Goal: Check status: Check status

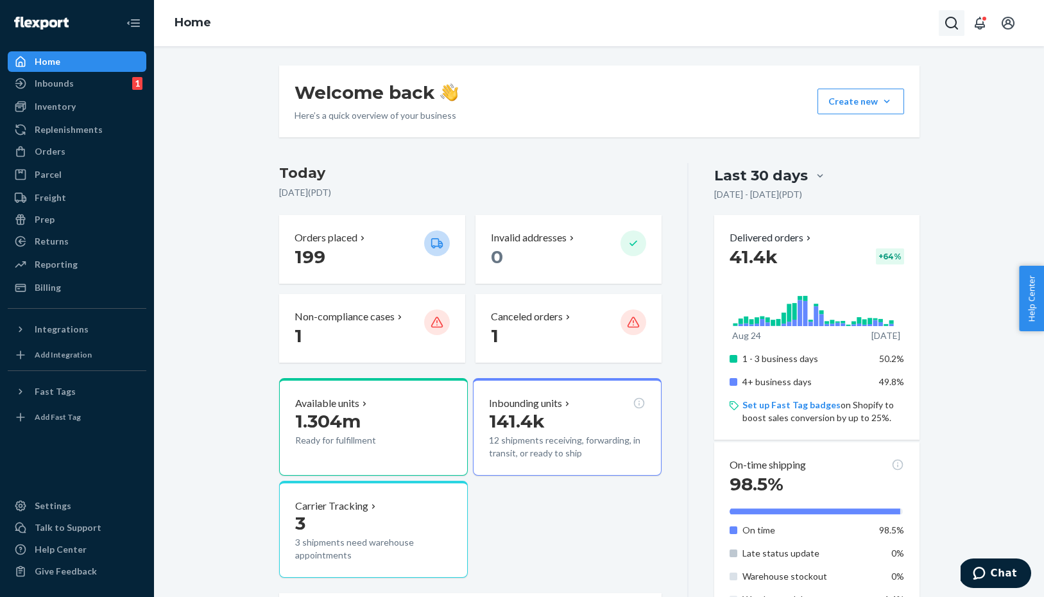
click at [947, 29] on icon "Open Search Box" at bounding box center [951, 22] width 15 height 15
type input "BE7707"
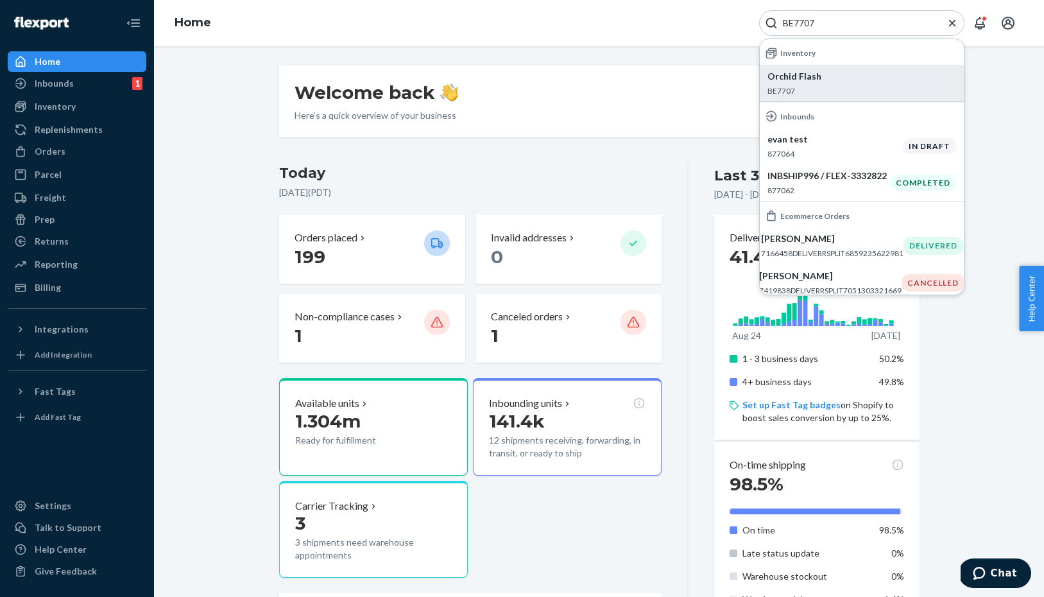
click at [806, 79] on p "Orchid Flash" at bounding box center [862, 76] width 189 height 13
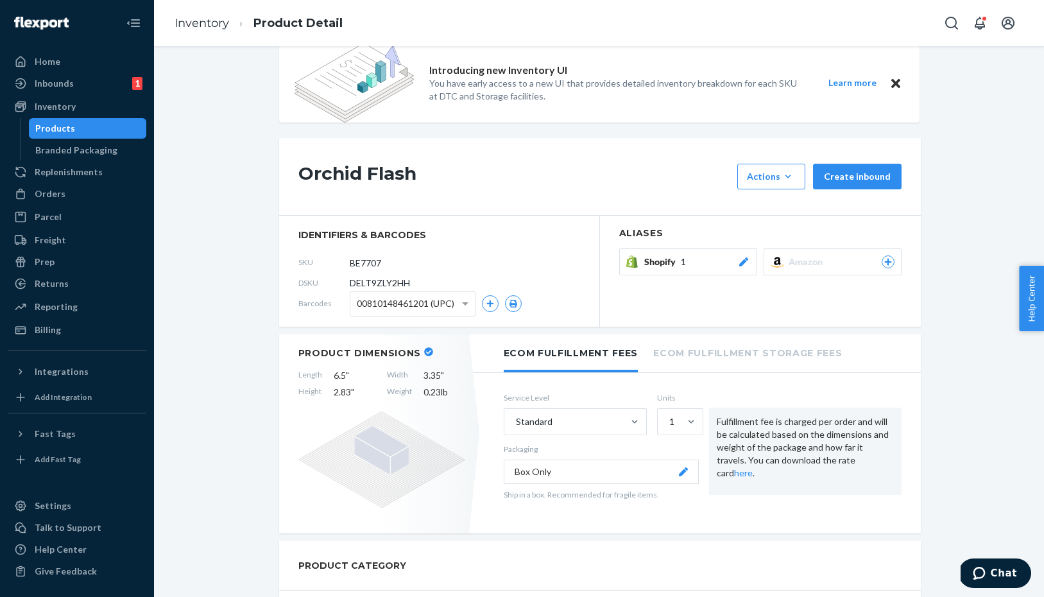
scroll to position [7, 0]
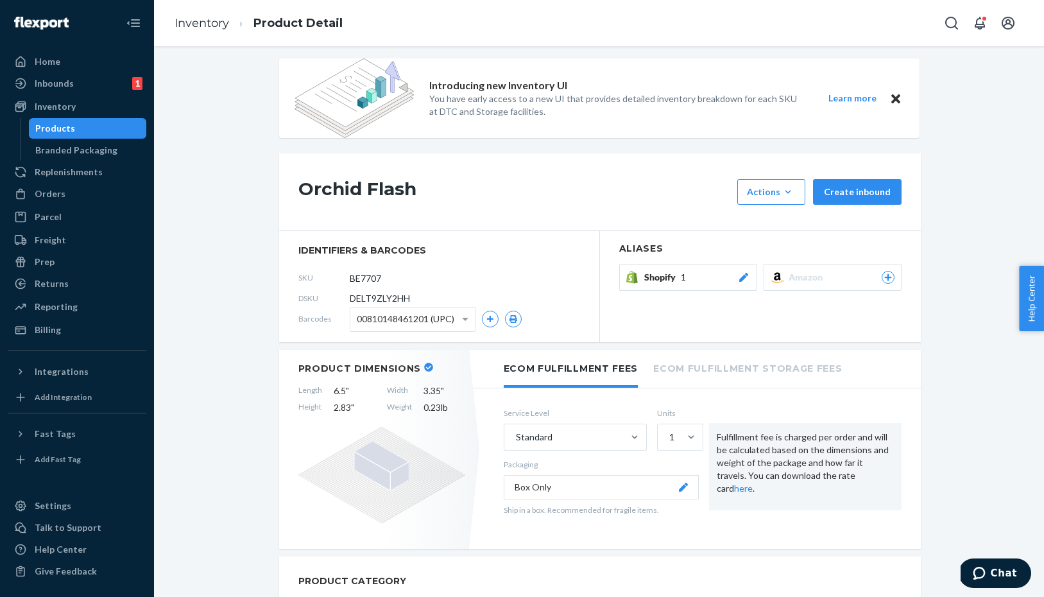
click at [366, 300] on span "DELT9ZLY2HH" at bounding box center [380, 298] width 60 height 13
copy span "DELT9ZLY2HH"
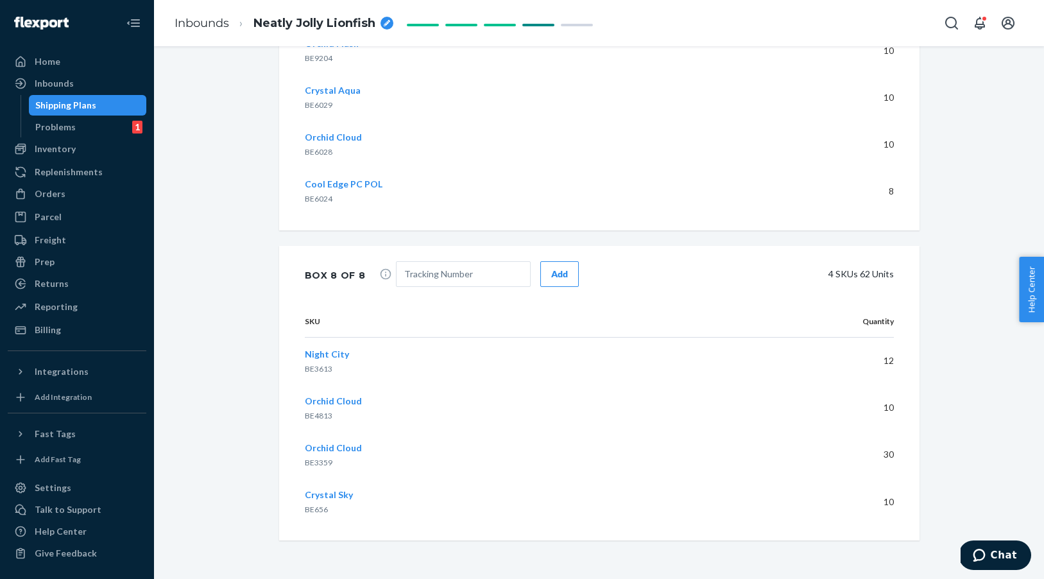
scroll to position [5296, 0]
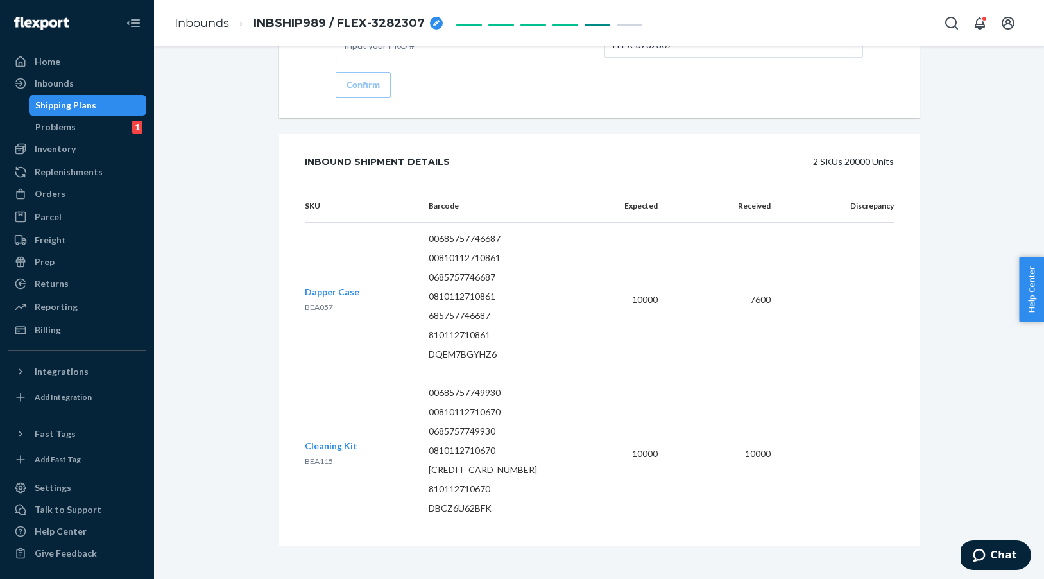
click at [318, 302] on span "BEA057" at bounding box center [319, 307] width 28 height 10
copy span "BEA057"
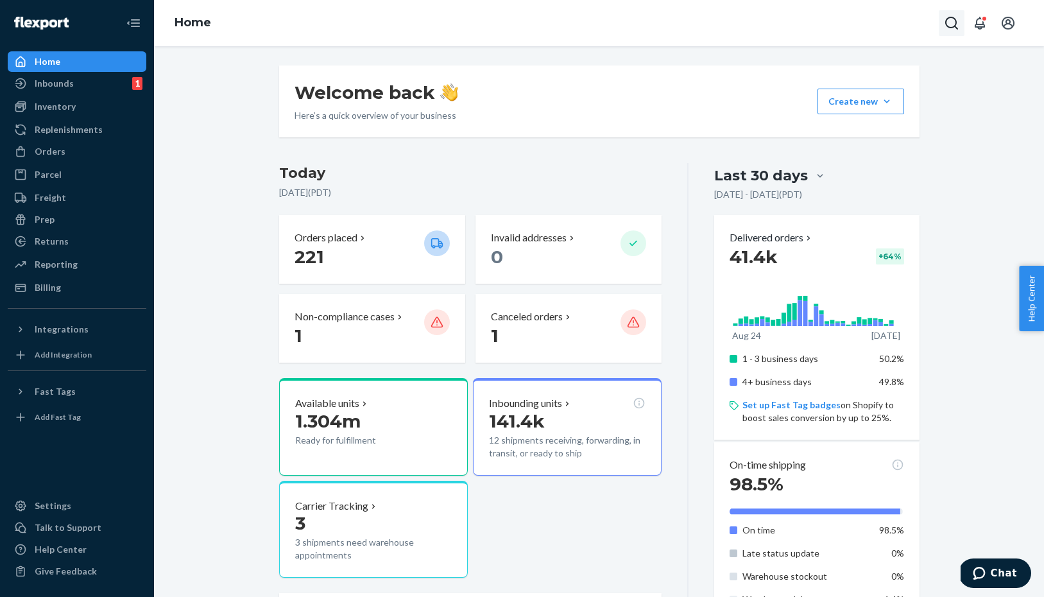
click at [948, 26] on icon "Open Search Box" at bounding box center [952, 23] width 13 height 13
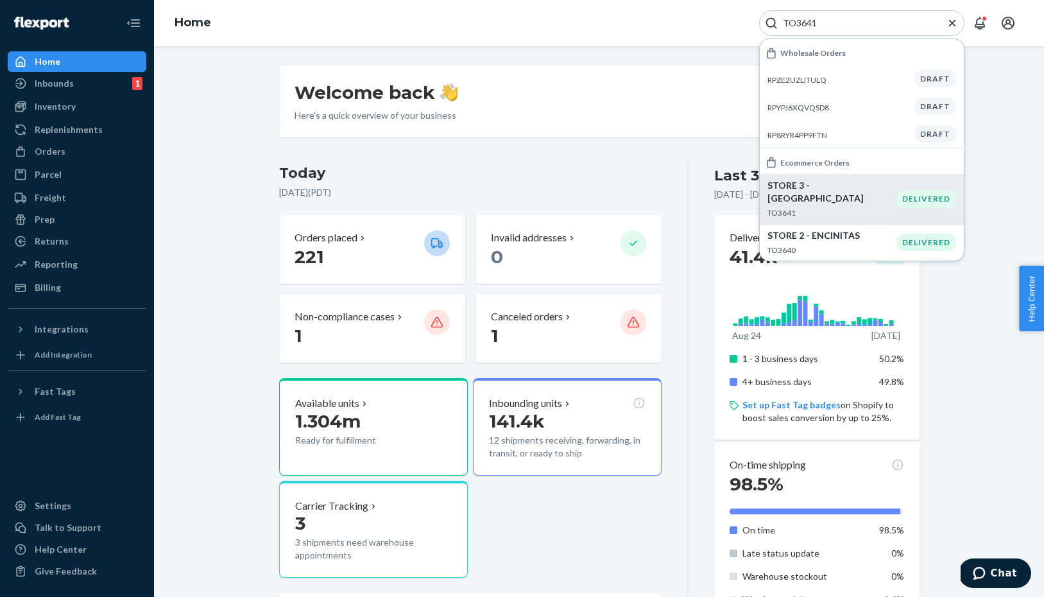
type input "TO3641"
click at [810, 193] on div "STORE 3 - HOUSTON TO3641" at bounding box center [832, 198] width 129 height 39
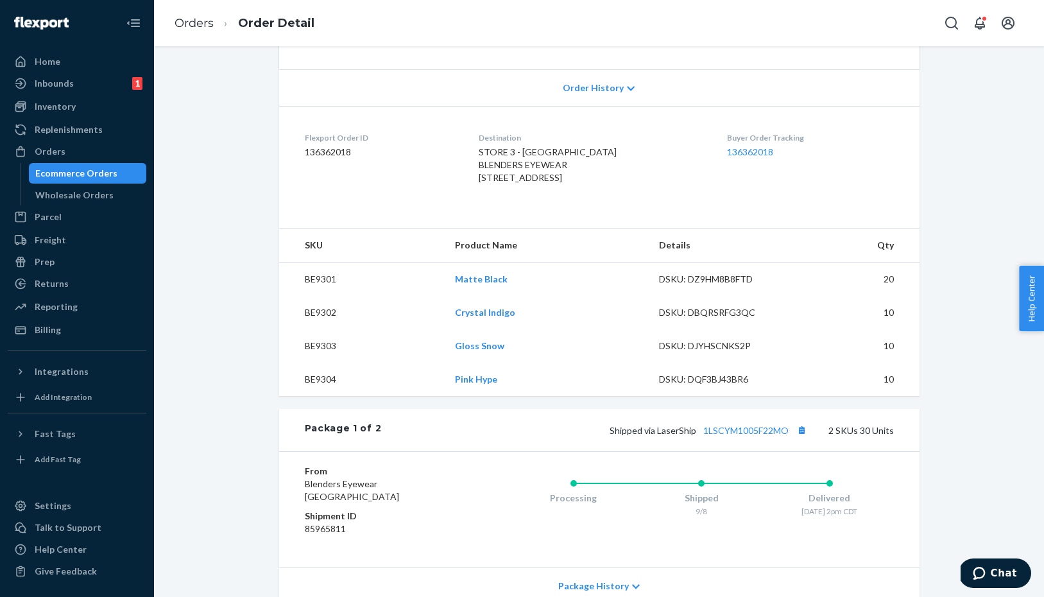
scroll to position [257, 0]
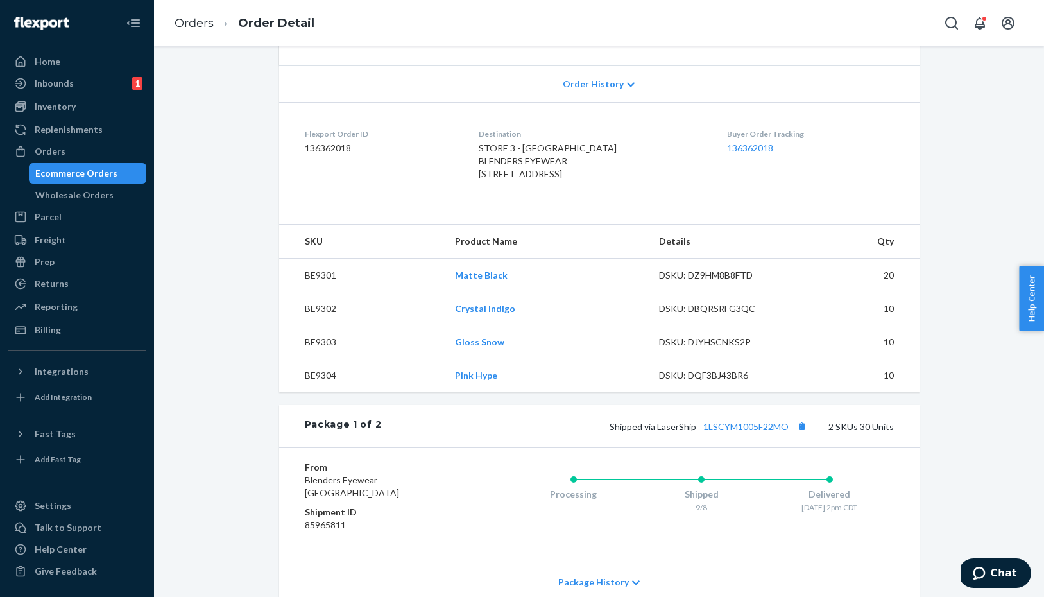
click at [603, 73] on div "Order History" at bounding box center [599, 83] width 641 height 37
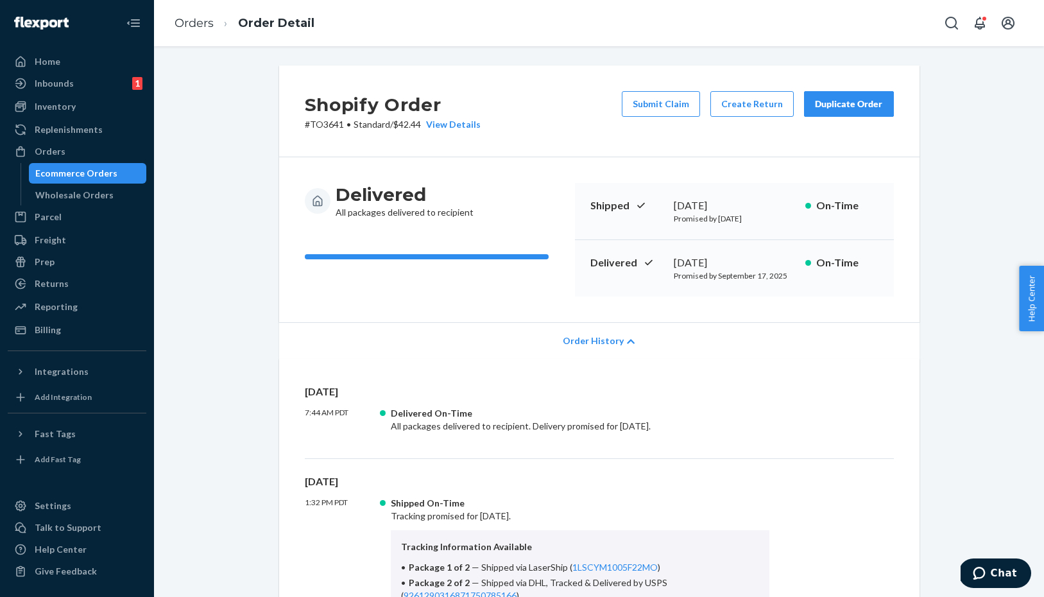
scroll to position [0, 0]
click at [948, 24] on icon "Open Search Box" at bounding box center [951, 22] width 15 height 15
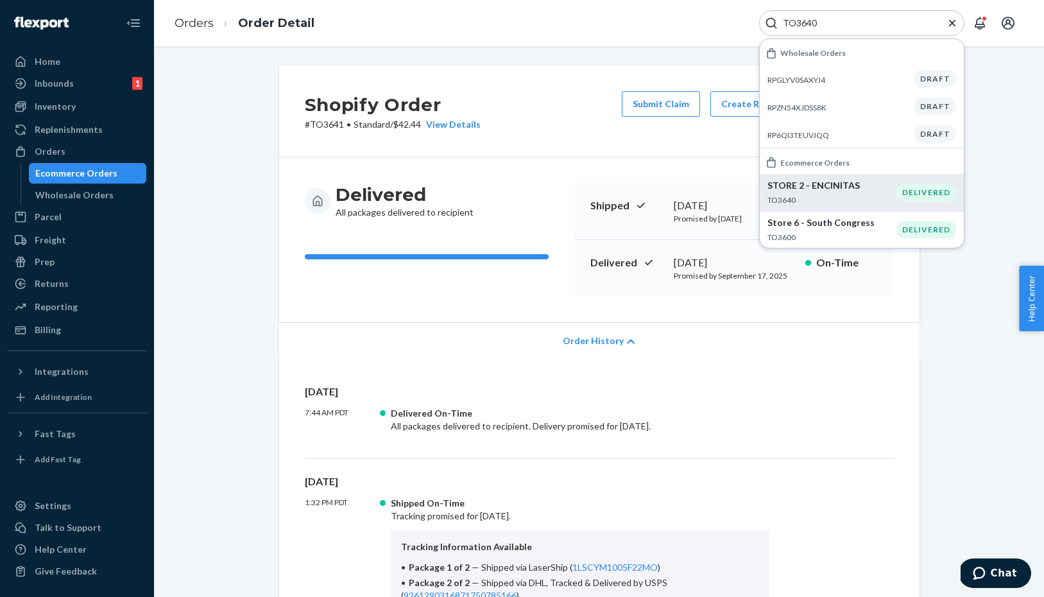
type input "TO3640"
click at [803, 191] on p "STORE 2 - ENCINITAS" at bounding box center [832, 185] width 129 height 13
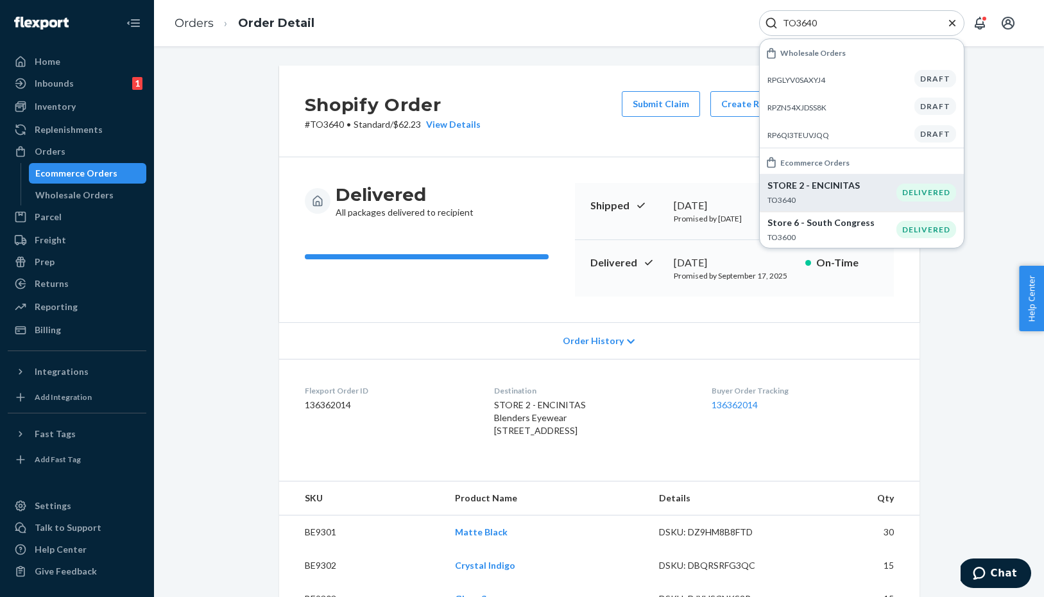
click at [822, 189] on p "STORE 2 - ENCINITAS" at bounding box center [832, 185] width 129 height 13
click at [886, 189] on p "STORE 2 - ENCINITAS" at bounding box center [832, 185] width 129 height 13
click at [840, 20] on input "TO3640" at bounding box center [857, 23] width 158 height 13
click at [804, 193] on div "STORE 2 - ENCINITAS TO3640" at bounding box center [832, 192] width 129 height 26
click at [787, 191] on p "STORE 2 - ENCINITAS" at bounding box center [832, 185] width 129 height 13
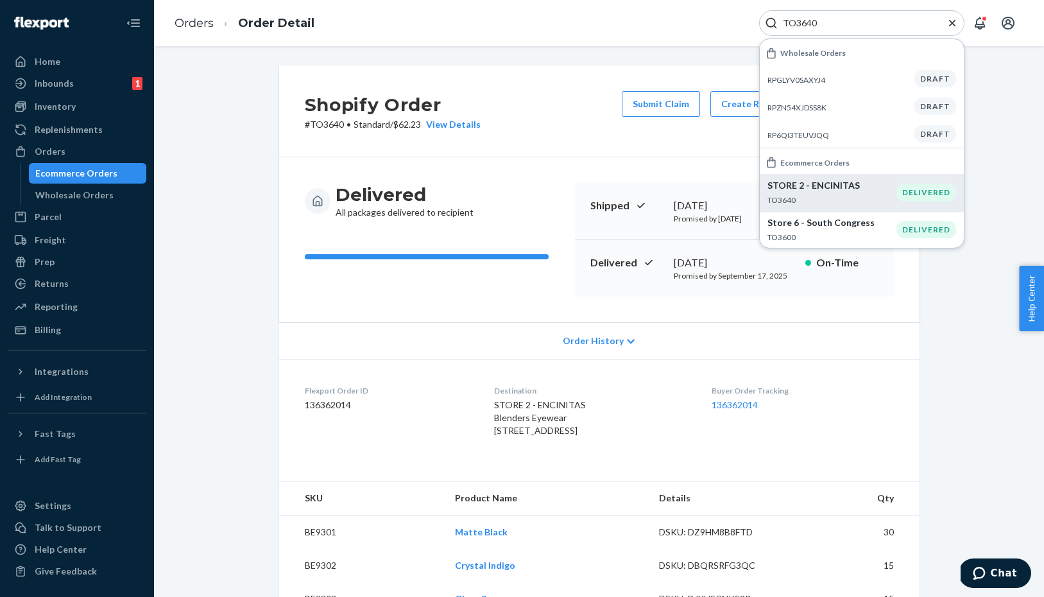
click at [787, 191] on p "STORE 2 - ENCINITAS" at bounding box center [832, 185] width 129 height 13
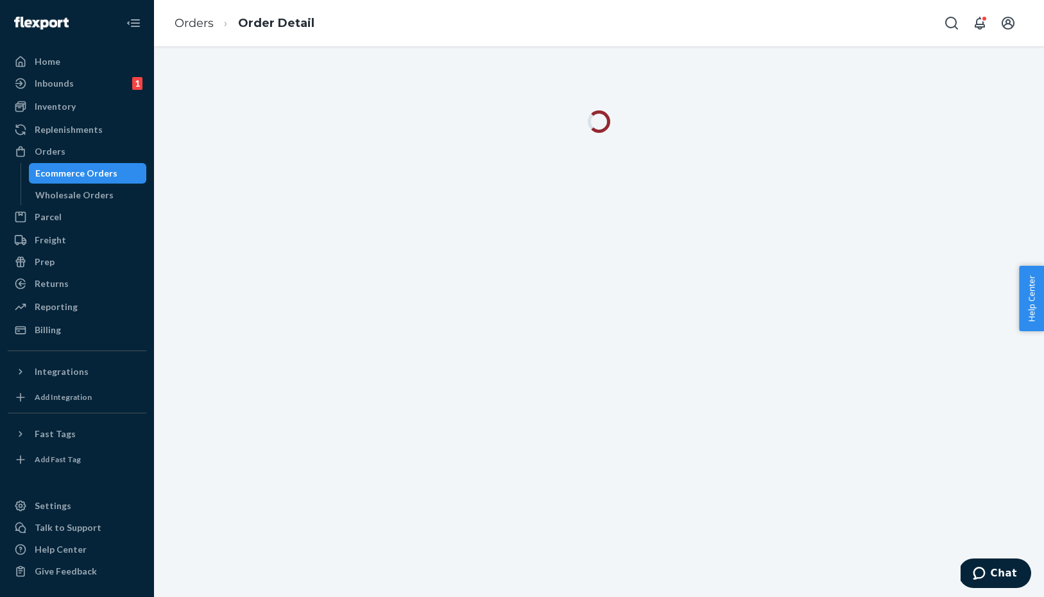
click at [949, 19] on icon "Open Search Box" at bounding box center [951, 22] width 15 height 15
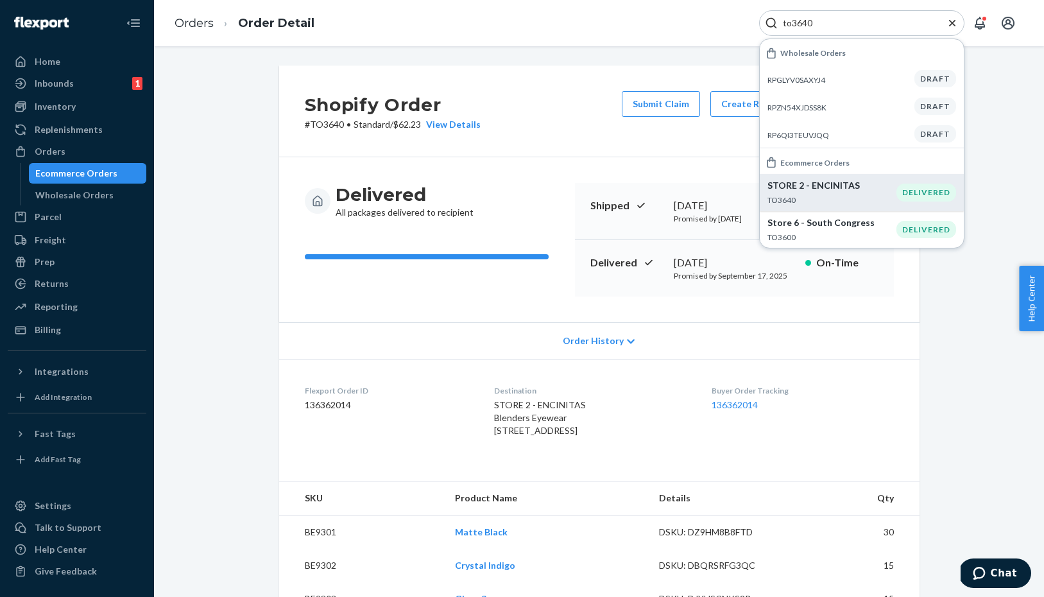
type input "to3640"
click at [796, 194] on div "STORE 2 - ENCINITAS TO3640" at bounding box center [832, 192] width 129 height 26
click at [942, 197] on div "DELIVERED" at bounding box center [927, 192] width 60 height 17
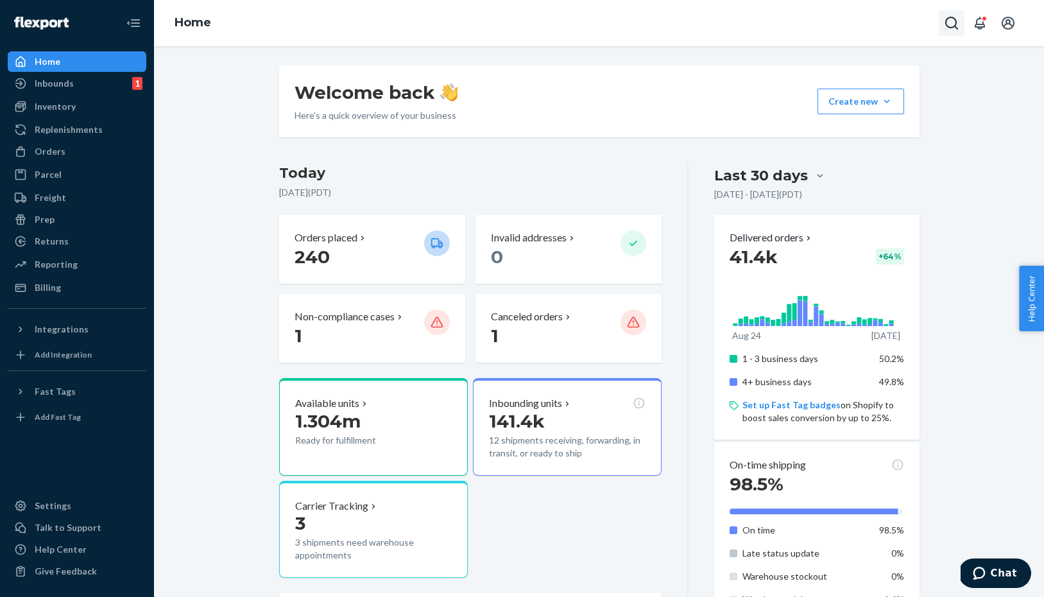
click at [951, 22] on icon "Open Search Box" at bounding box center [951, 22] width 15 height 15
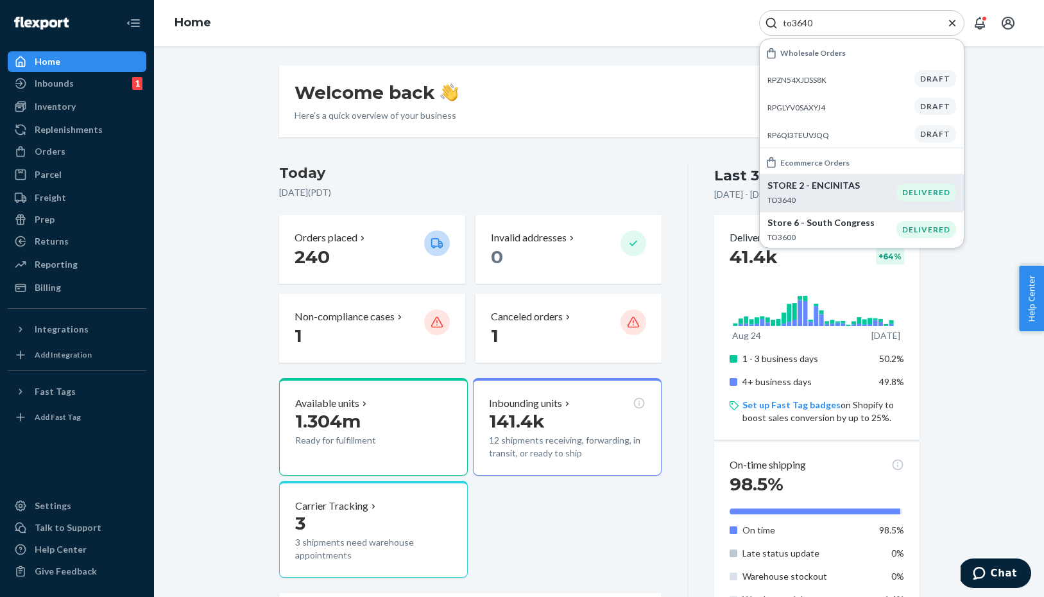
type input "to3640"
click at [802, 198] on p "TO3640" at bounding box center [832, 200] width 129 height 11
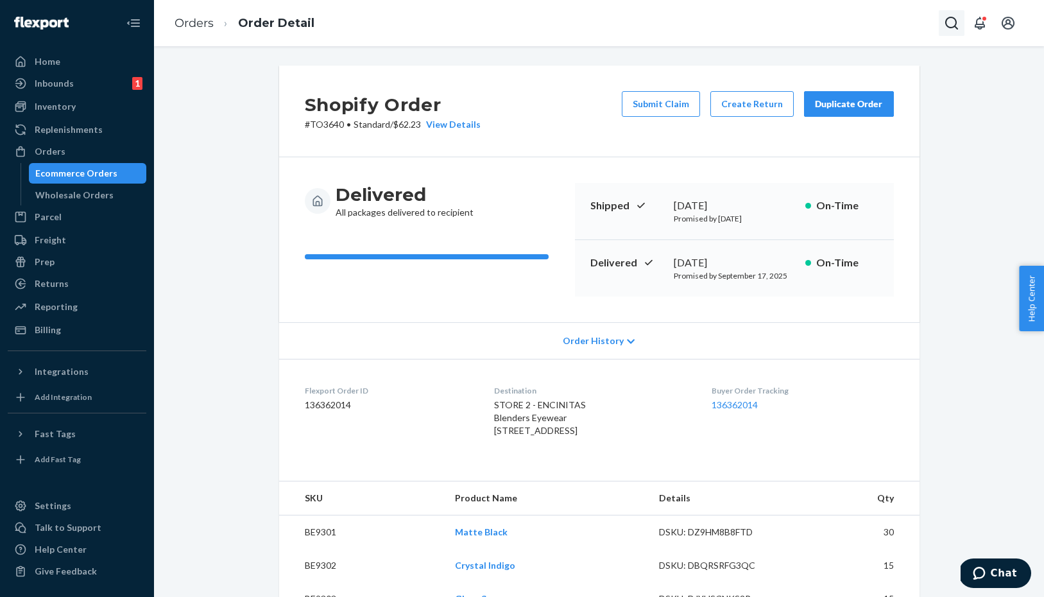
click at [946, 22] on icon "Open Search Box" at bounding box center [951, 22] width 15 height 15
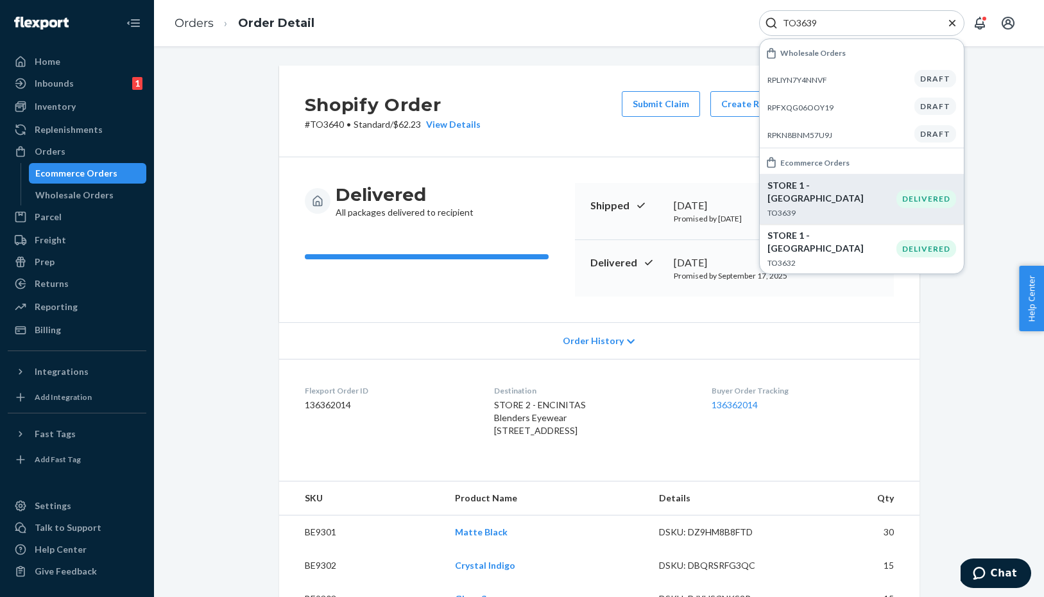
click at [824, 207] on p "TO3639" at bounding box center [832, 212] width 129 height 11
click at [827, 17] on input "TO3639" at bounding box center [857, 23] width 158 height 13
click at [827, 22] on input "TO3639" at bounding box center [857, 23] width 158 height 13
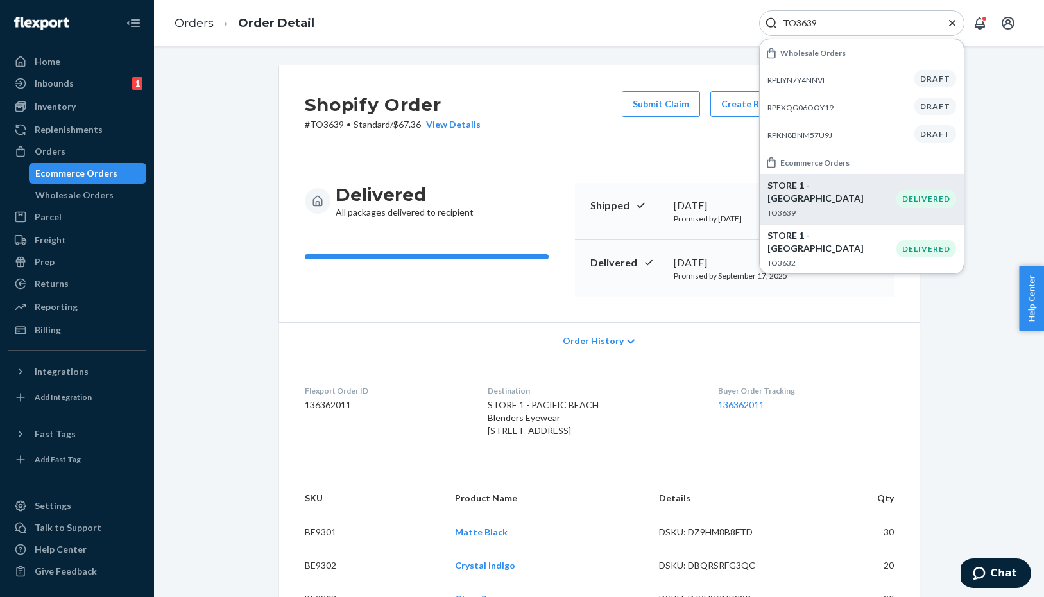
paste input "62"
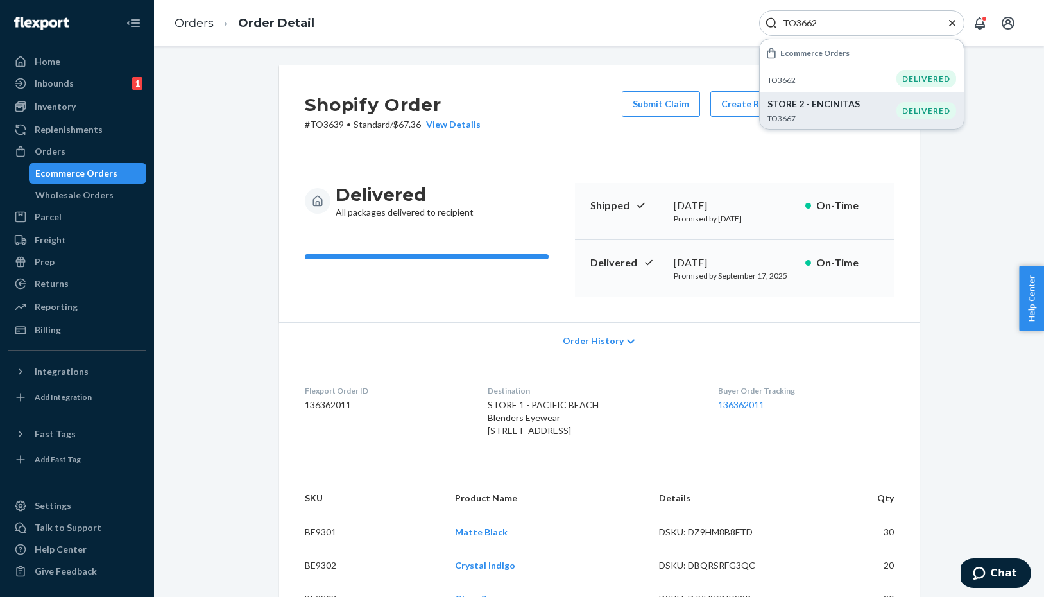
click at [800, 112] on div "STORE 2 - ENCINITAS TO3667" at bounding box center [832, 111] width 129 height 26
click at [793, 75] on p "TO3662" at bounding box center [832, 79] width 129 height 11
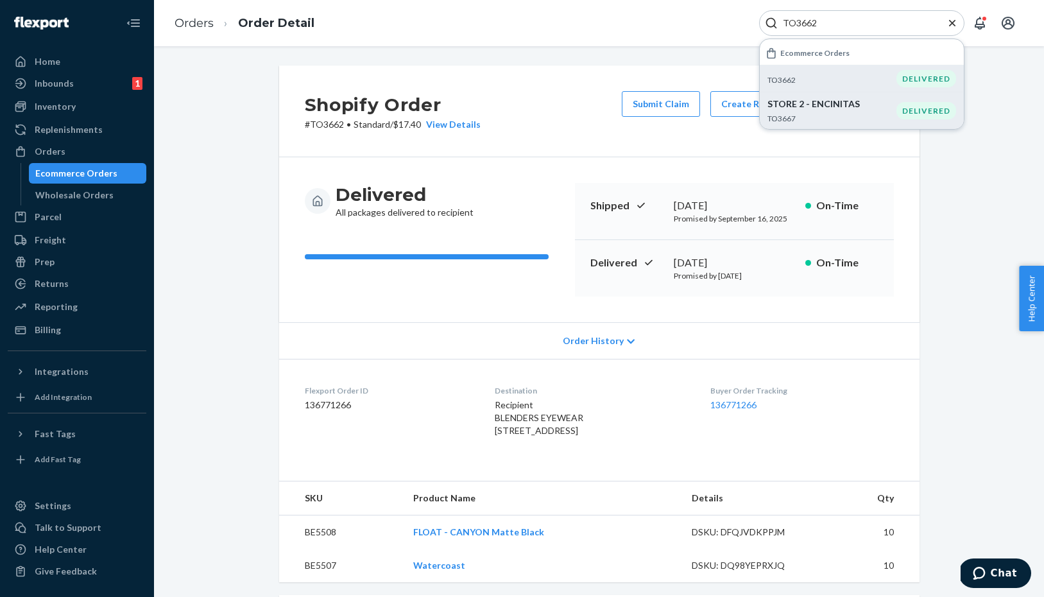
scroll to position [43, 0]
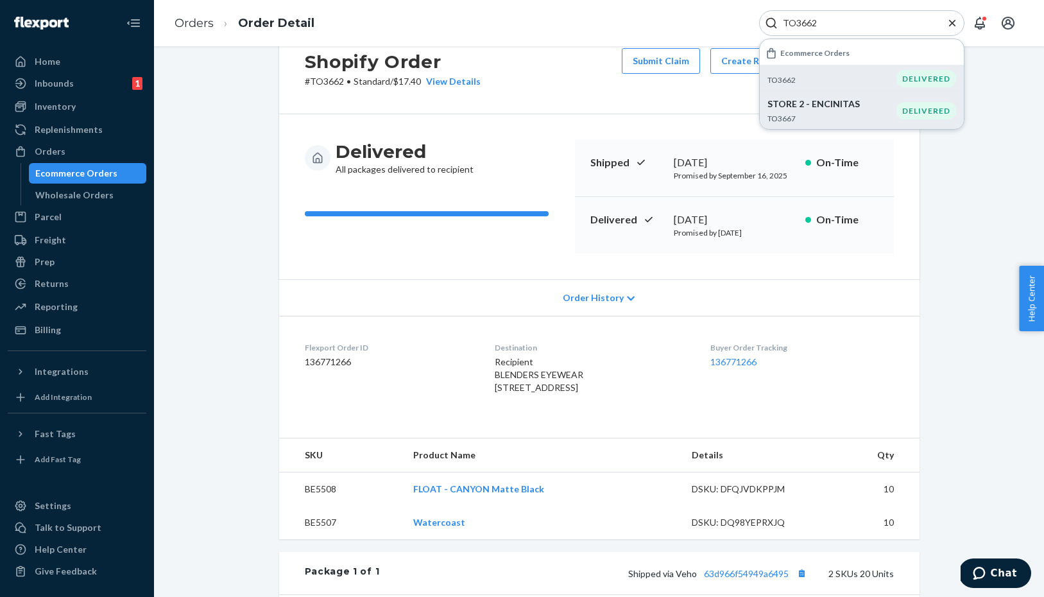
click at [835, 22] on input "TO3662" at bounding box center [857, 23] width 158 height 13
paste input "7"
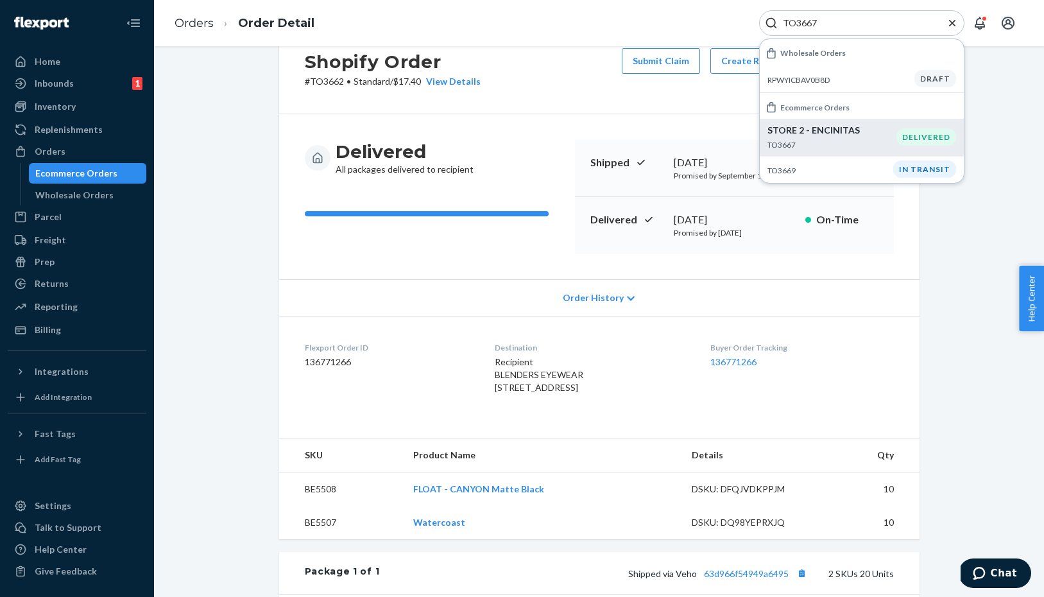
type input "TO3667"
click at [822, 128] on p "STORE 2 - ENCINITAS" at bounding box center [832, 130] width 129 height 13
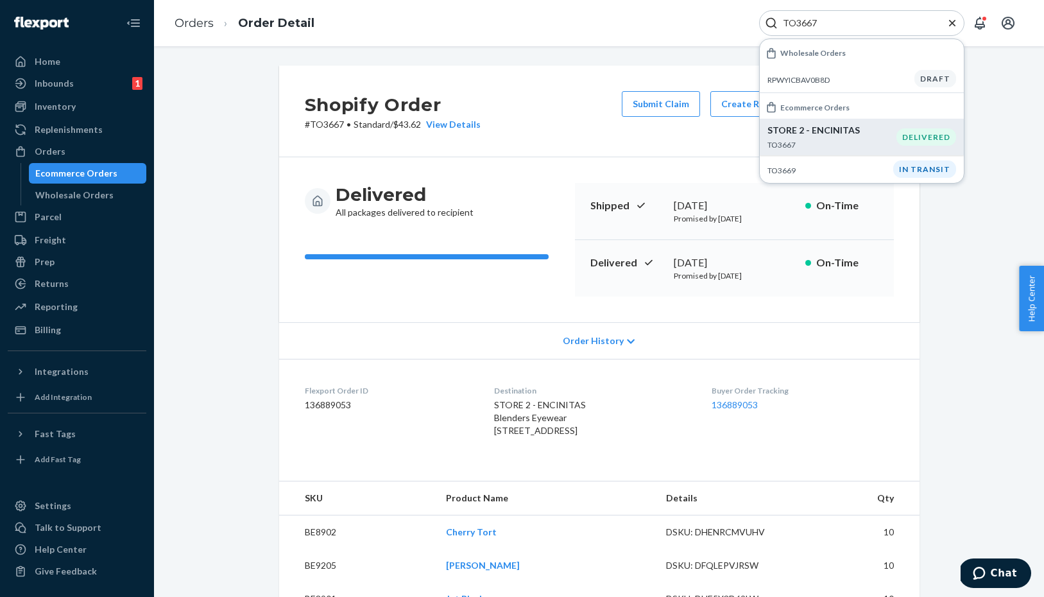
click at [797, 139] on p "TO3667" at bounding box center [832, 144] width 129 height 11
click at [792, 133] on p "STORE 2 - ENCINITAS" at bounding box center [832, 130] width 129 height 13
click at [867, 137] on div "STORE 2 - ENCINITAS TO3667" at bounding box center [832, 137] width 129 height 26
click at [933, 144] on div "DELIVERED" at bounding box center [927, 136] width 60 height 17
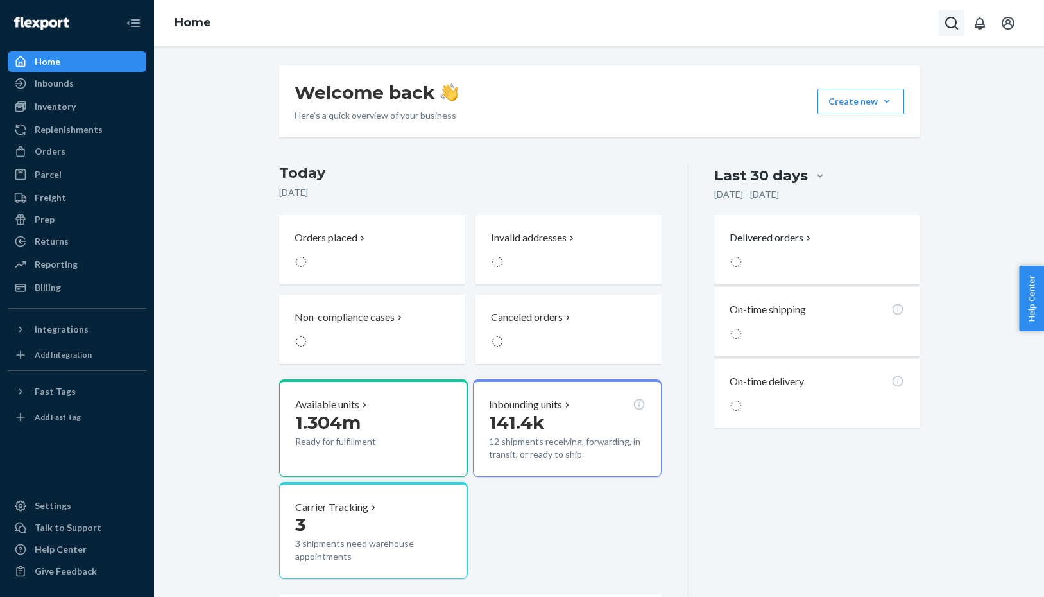
click at [960, 23] on button "Open Search Box" at bounding box center [952, 23] width 26 height 26
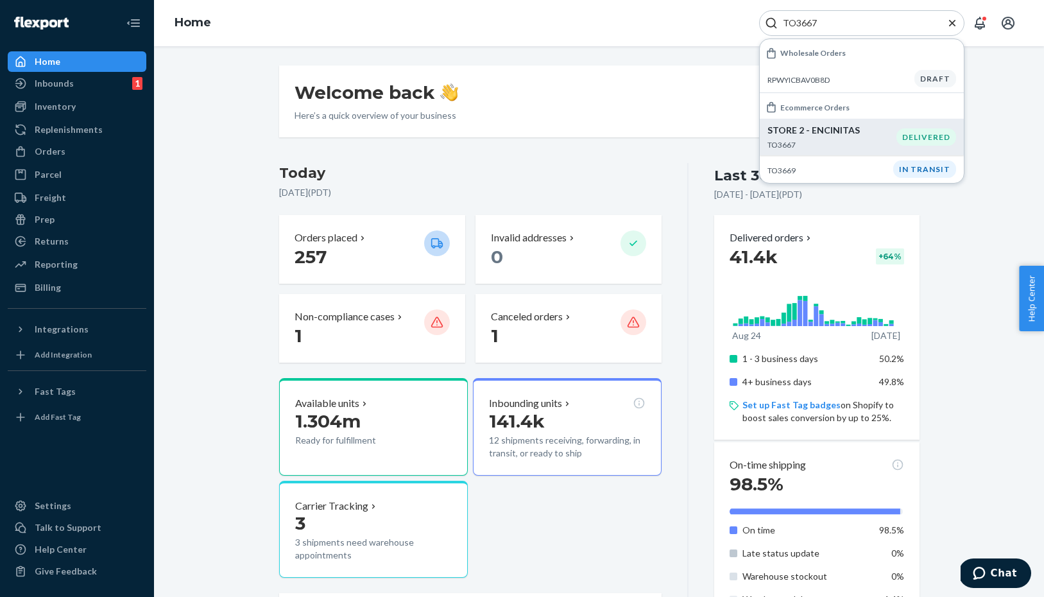
type input "TO3667"
click at [790, 137] on div "STORE 2 - ENCINITAS TO3667" at bounding box center [832, 137] width 129 height 26
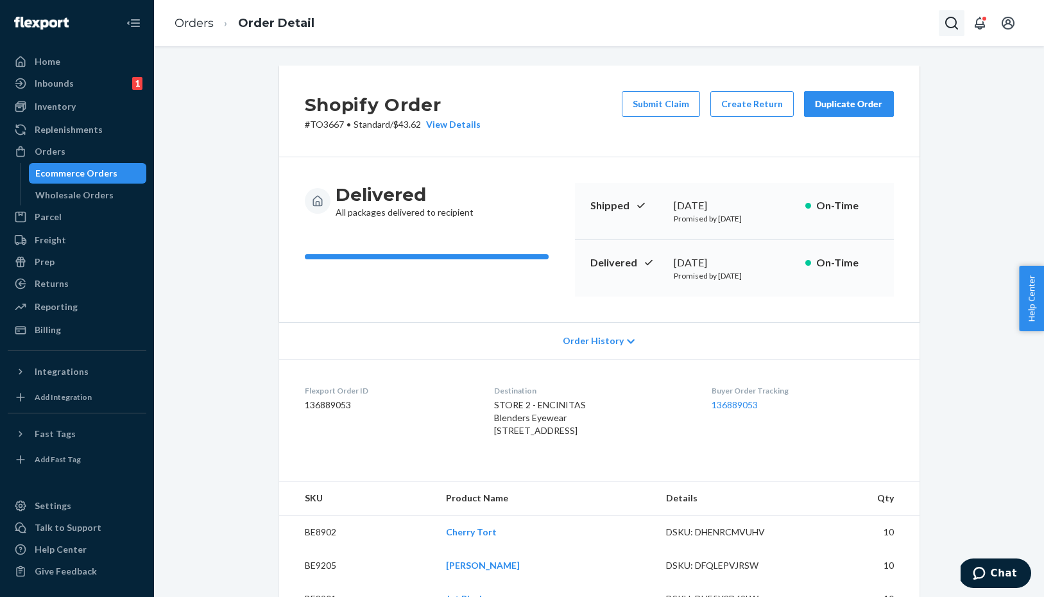
click at [952, 24] on icon "Open Search Box" at bounding box center [951, 22] width 15 height 15
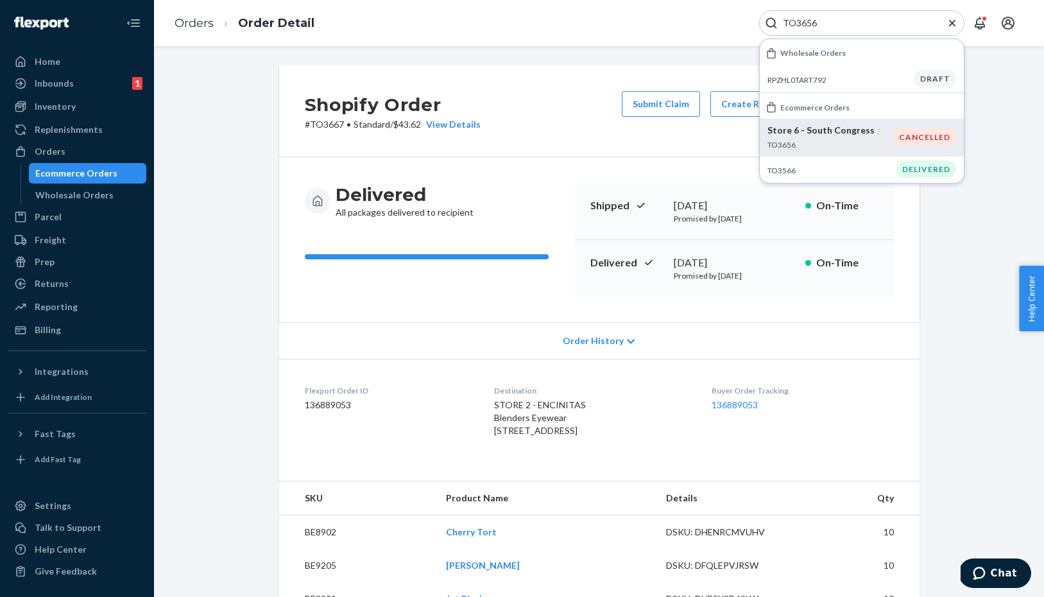
click at [822, 145] on p "TO3656" at bounding box center [831, 144] width 126 height 11
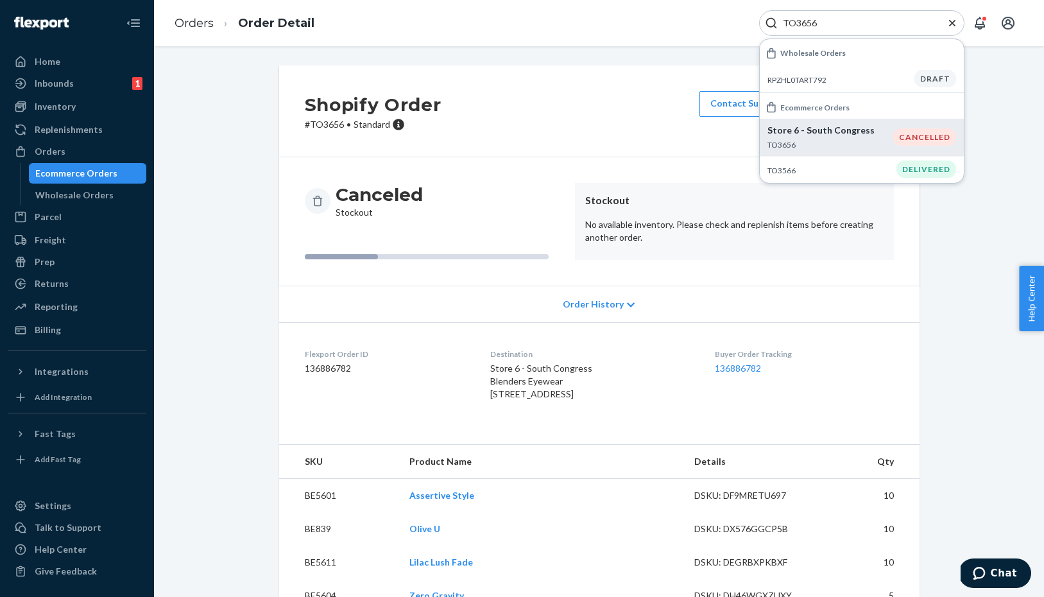
click at [830, 28] on input "TO3656" at bounding box center [857, 23] width 158 height 13
paste input "71"
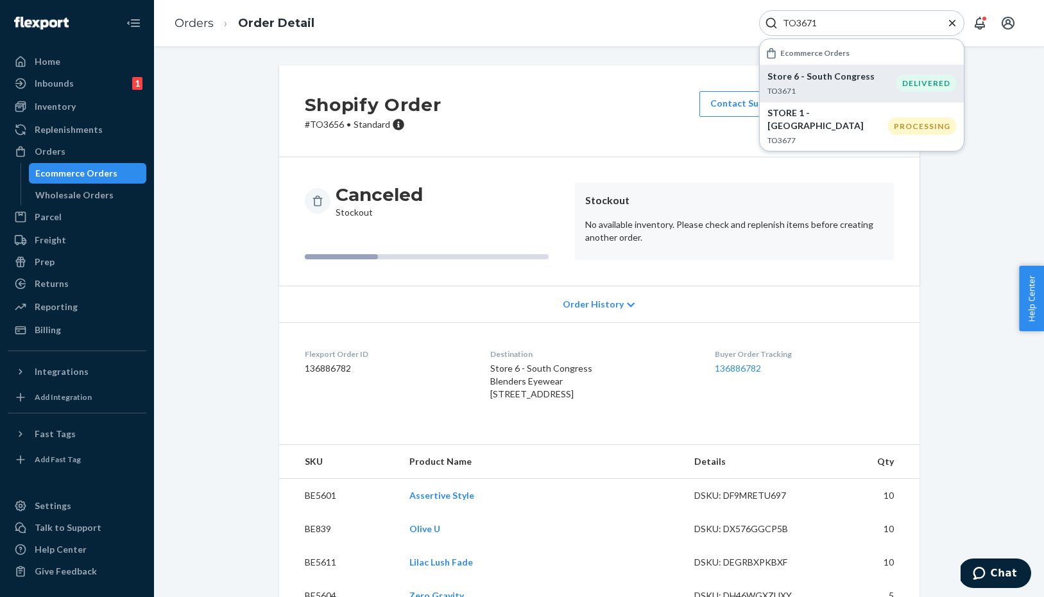
click at [852, 84] on div "Store 6 - South Congress TO3671" at bounding box center [832, 83] width 129 height 26
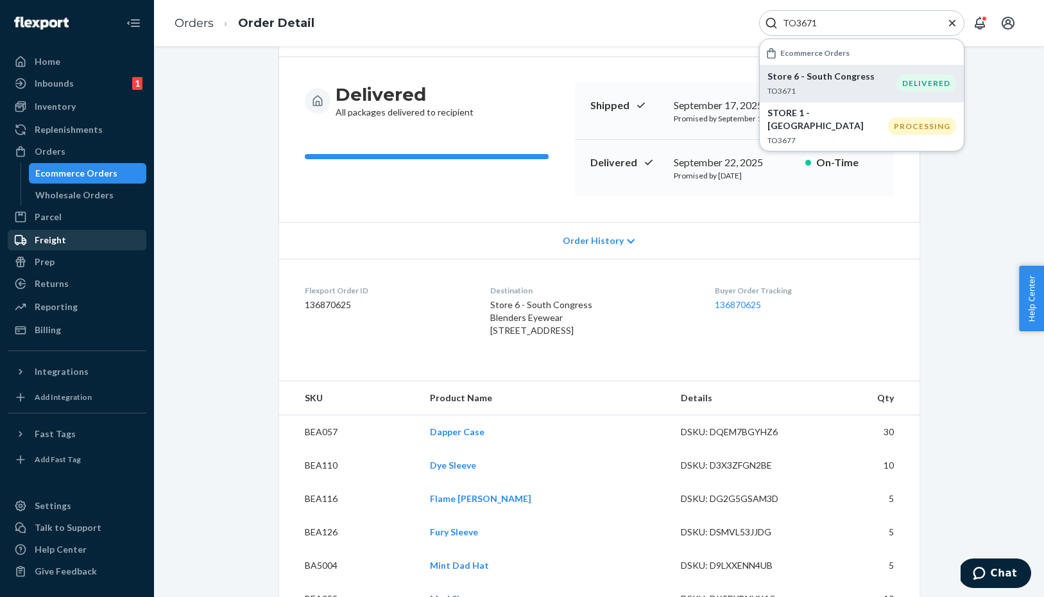
scroll to position [101, 0]
click at [607, 229] on div "Order History" at bounding box center [599, 239] width 641 height 37
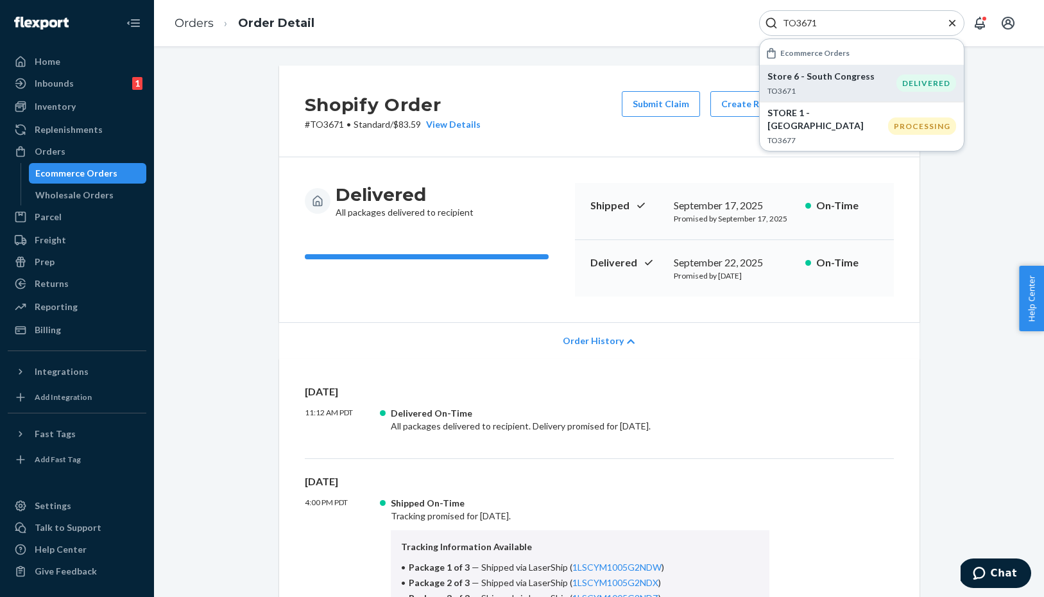
scroll to position [0, 0]
click at [831, 23] on input "TO3671" at bounding box center [857, 23] width 158 height 13
paste input "0"
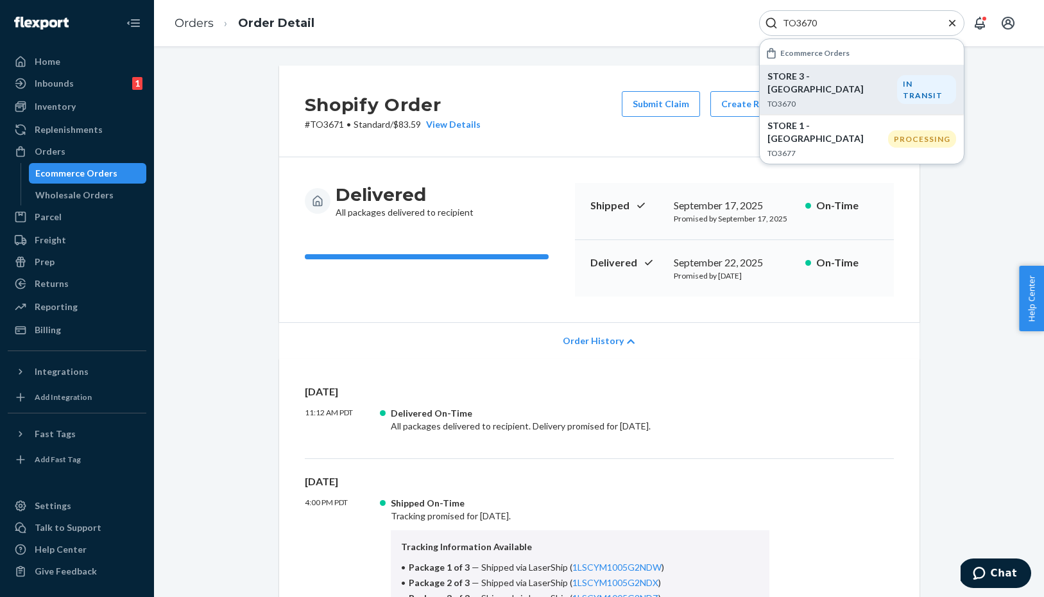
click at [845, 98] on p "TO3670" at bounding box center [833, 103] width 130 height 11
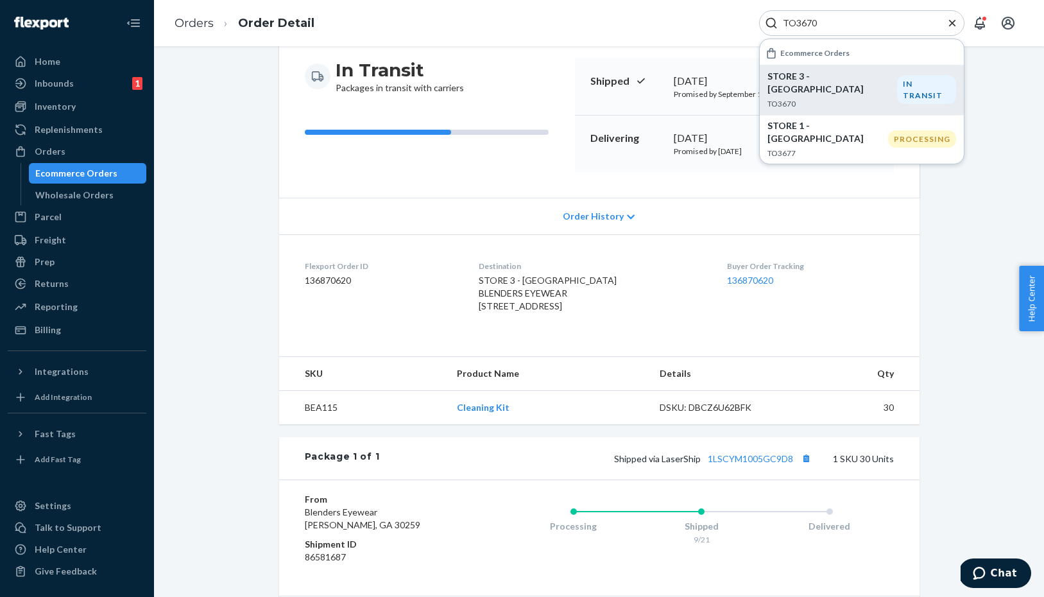
scroll to position [152, 0]
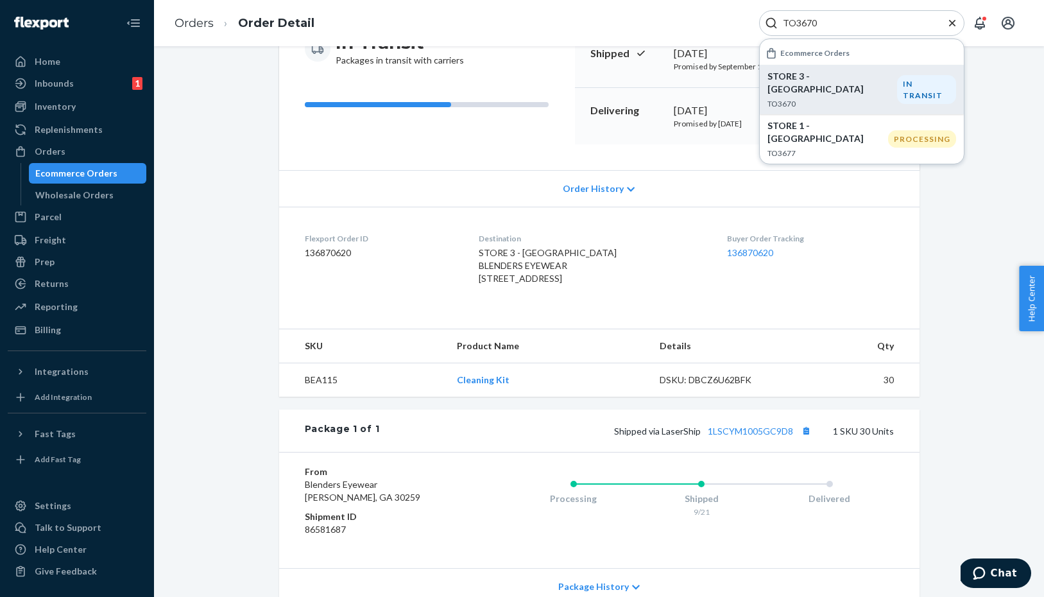
click at [614, 186] on span "Order History" at bounding box center [593, 188] width 61 height 13
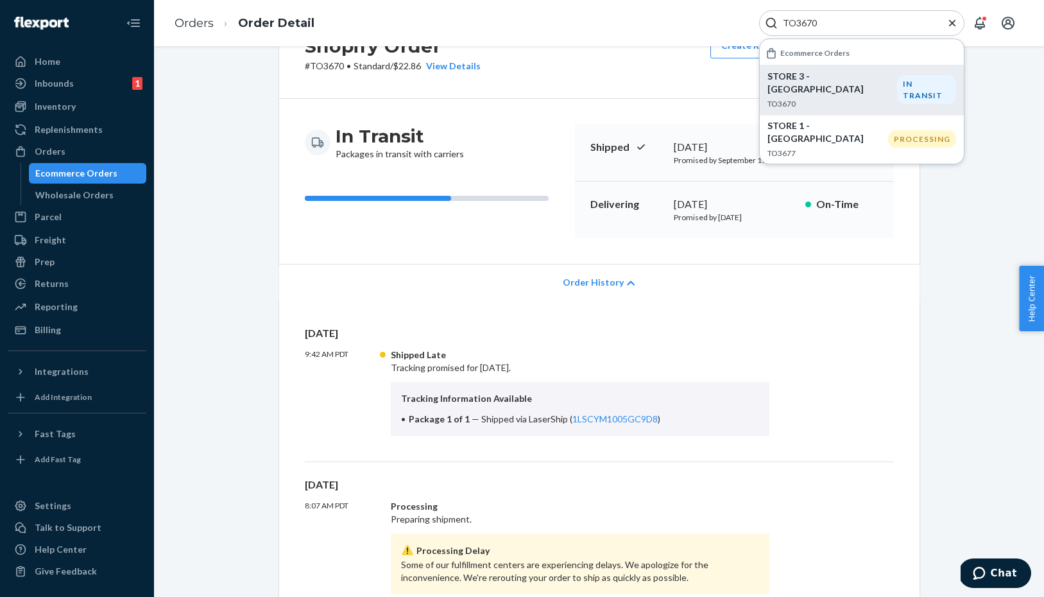
scroll to position [11, 0]
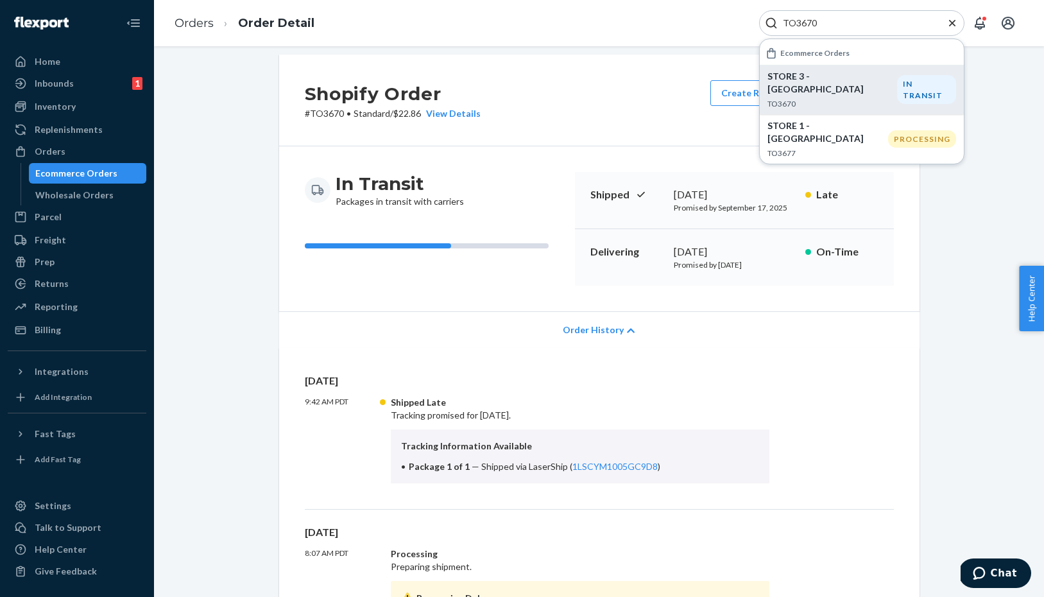
click at [849, 33] on div "TO3670" at bounding box center [861, 23] width 205 height 26
click at [831, 12] on div "TO3670" at bounding box center [861, 23] width 205 height 26
click at [828, 21] on input "TO3670" at bounding box center [857, 23] width 158 height 13
paste input "56"
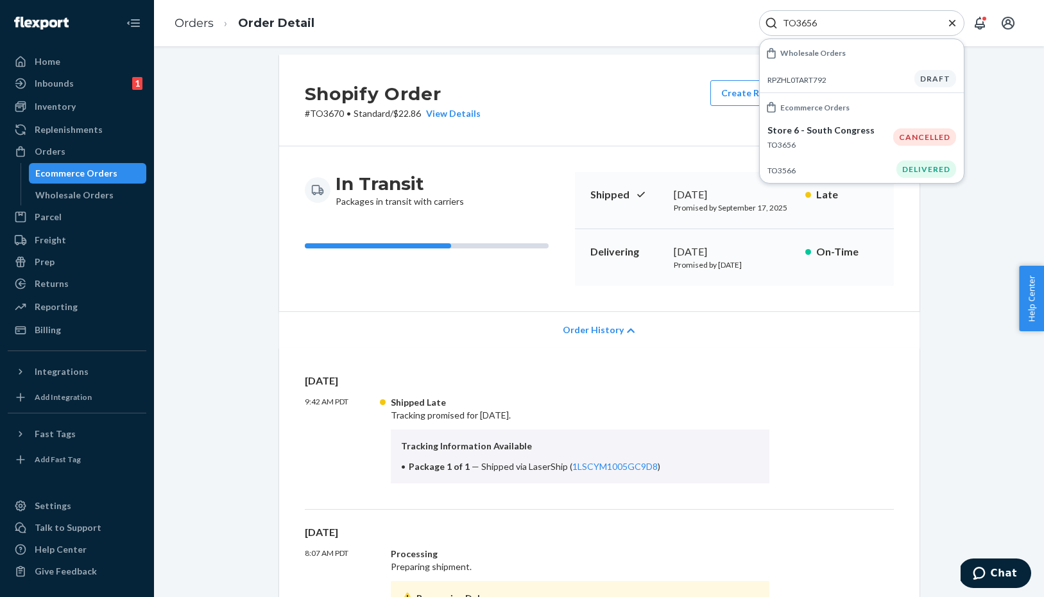
click at [819, 26] on input "TO3656" at bounding box center [857, 23] width 158 height 13
paste input "69"
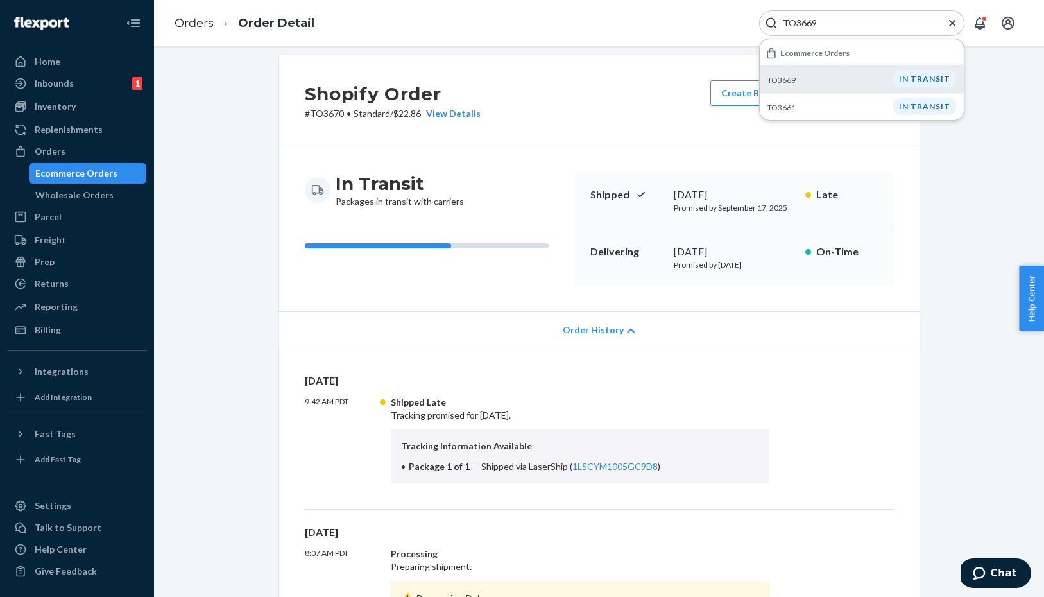
click at [809, 79] on p "TO3669" at bounding box center [831, 79] width 126 height 11
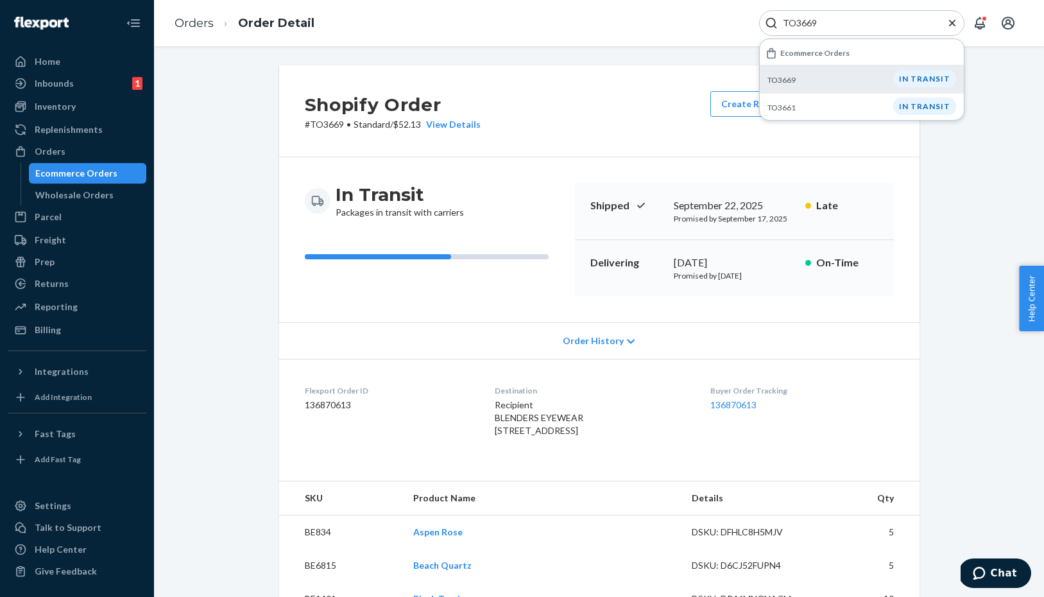
click at [829, 23] on input "TO3669" at bounding box center [857, 23] width 158 height 13
paste input "56"
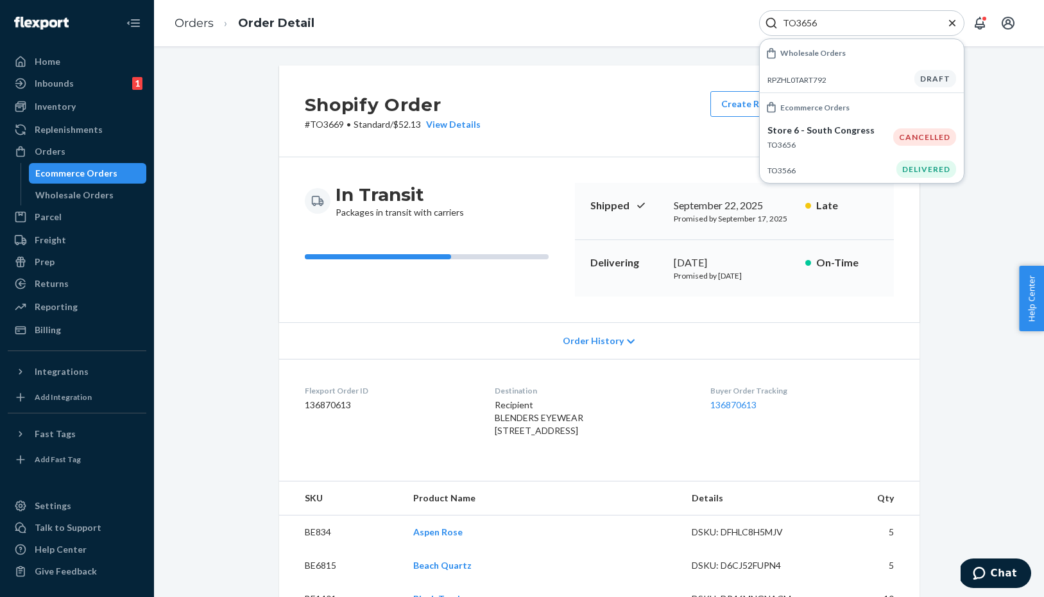
click at [838, 26] on input "TO3656" at bounding box center [857, 23] width 158 height 13
paste input "8"
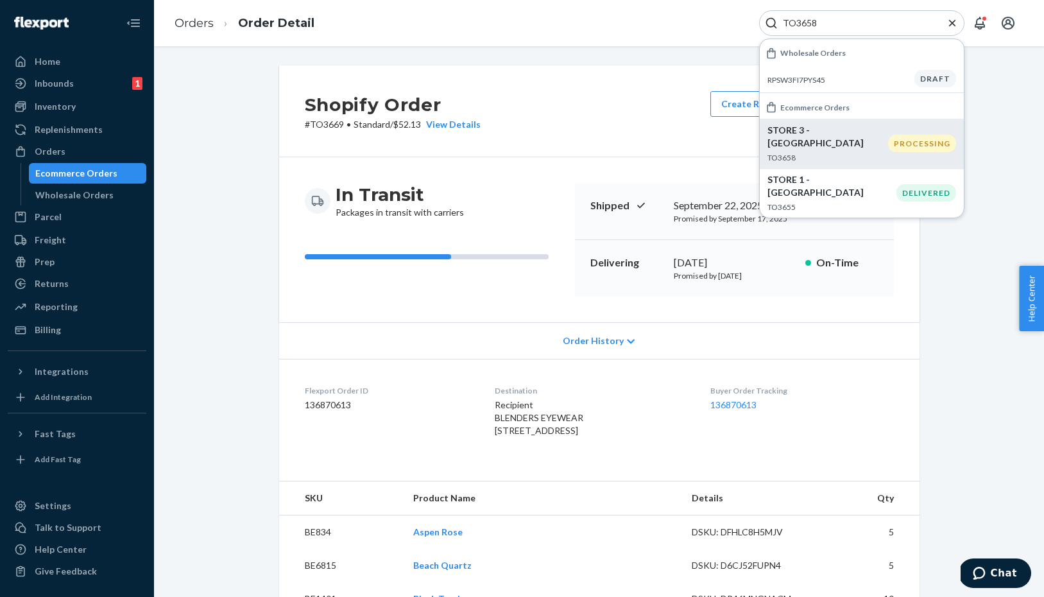
click at [820, 152] on p "TO3658" at bounding box center [828, 157] width 121 height 11
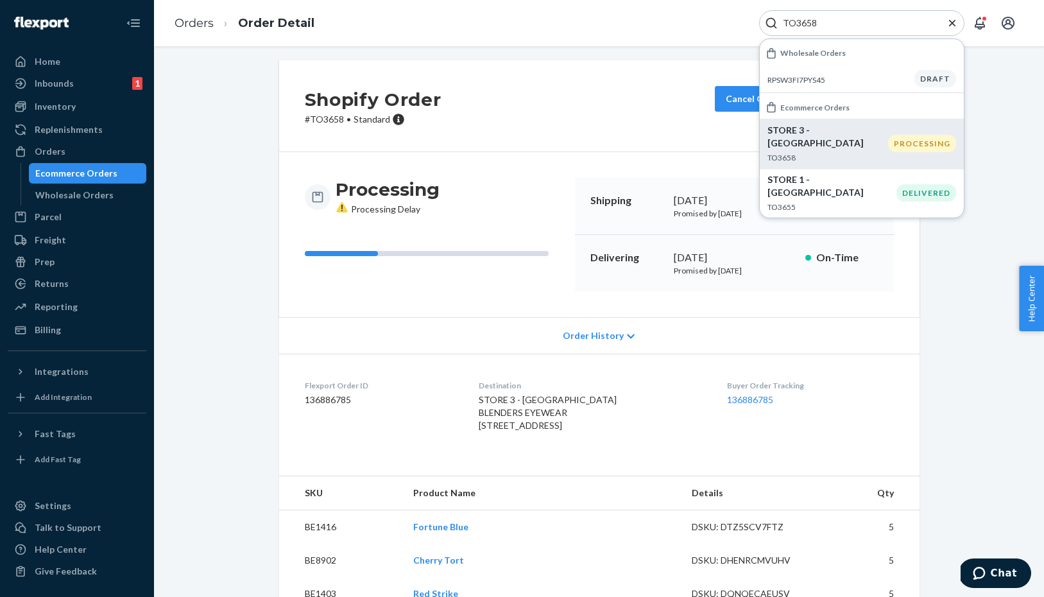
scroll to position [4, 0]
click at [613, 341] on span "Order History" at bounding box center [593, 336] width 61 height 13
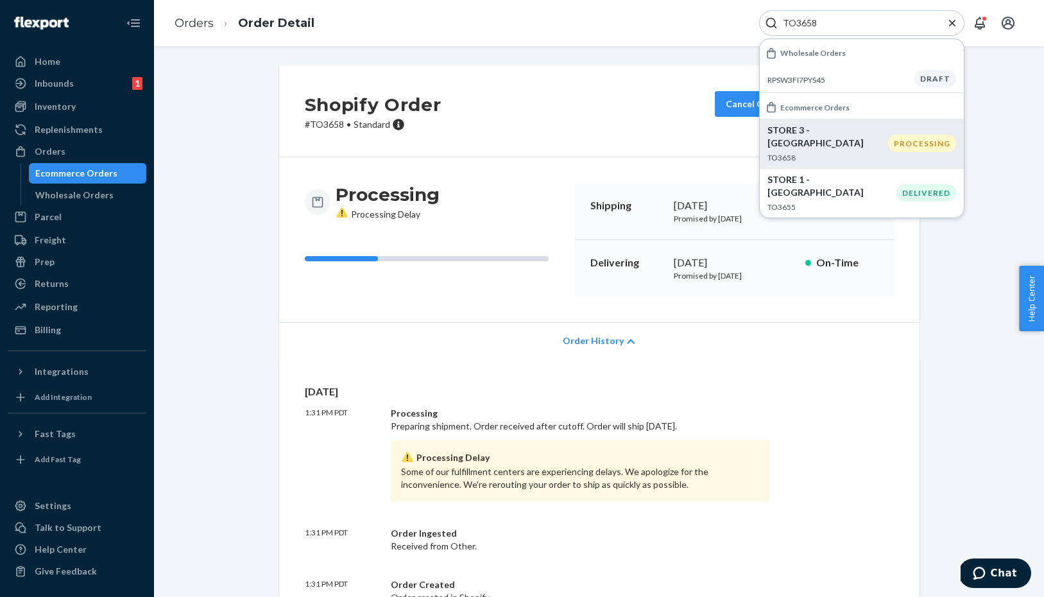
scroll to position [0, 0]
click at [822, 33] on div "TO3658" at bounding box center [861, 23] width 205 height 26
click at [822, 19] on input "TO3658" at bounding box center [857, 23] width 158 height 13
paste input "63"
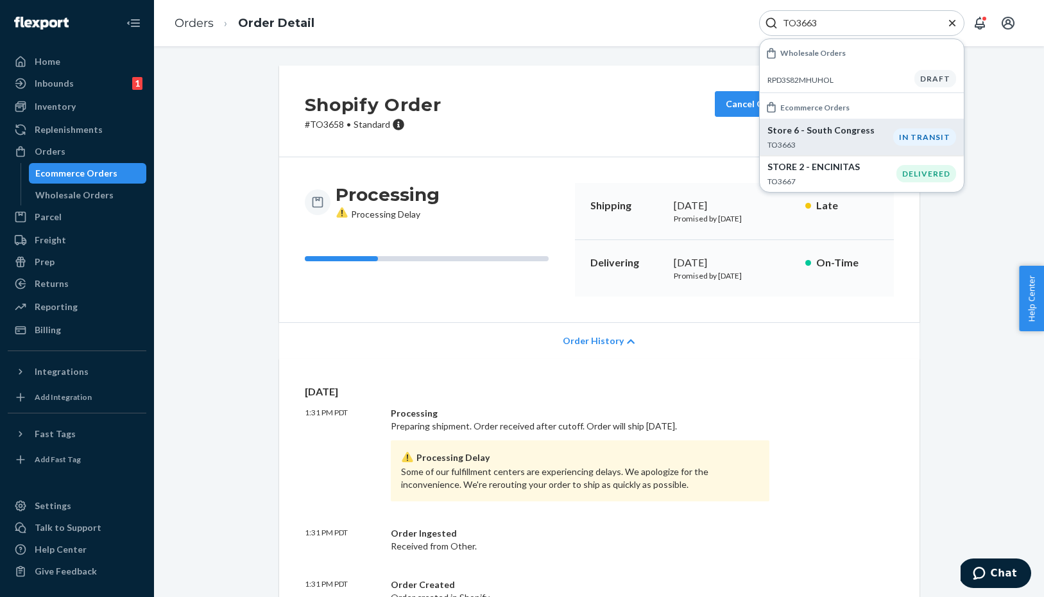
click at [804, 131] on p "Store 6 - South Congress" at bounding box center [831, 130] width 126 height 13
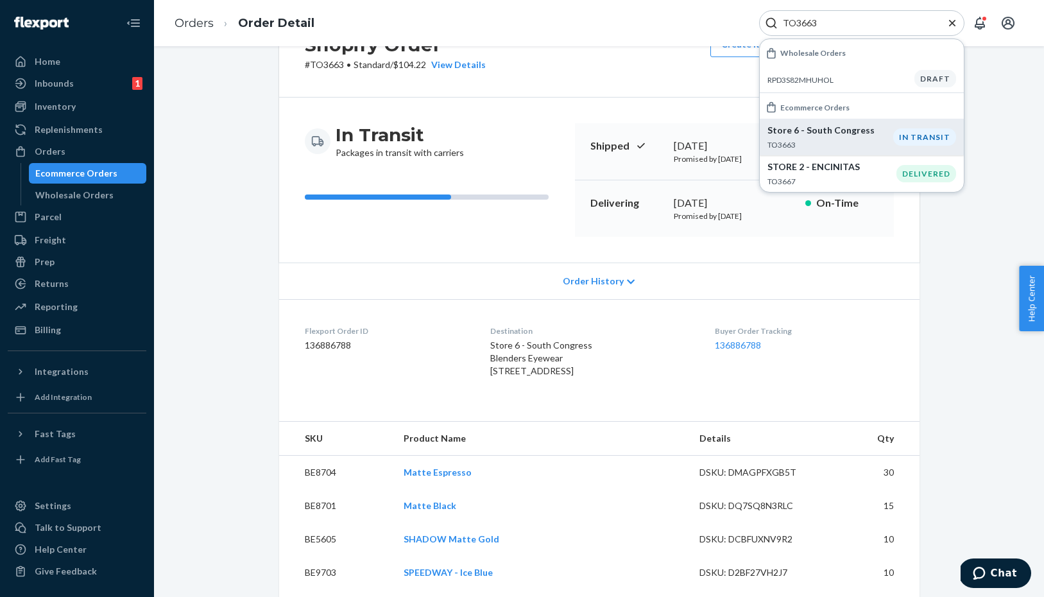
scroll to position [61, 0]
click at [599, 282] on span "Order History" at bounding box center [593, 279] width 61 height 13
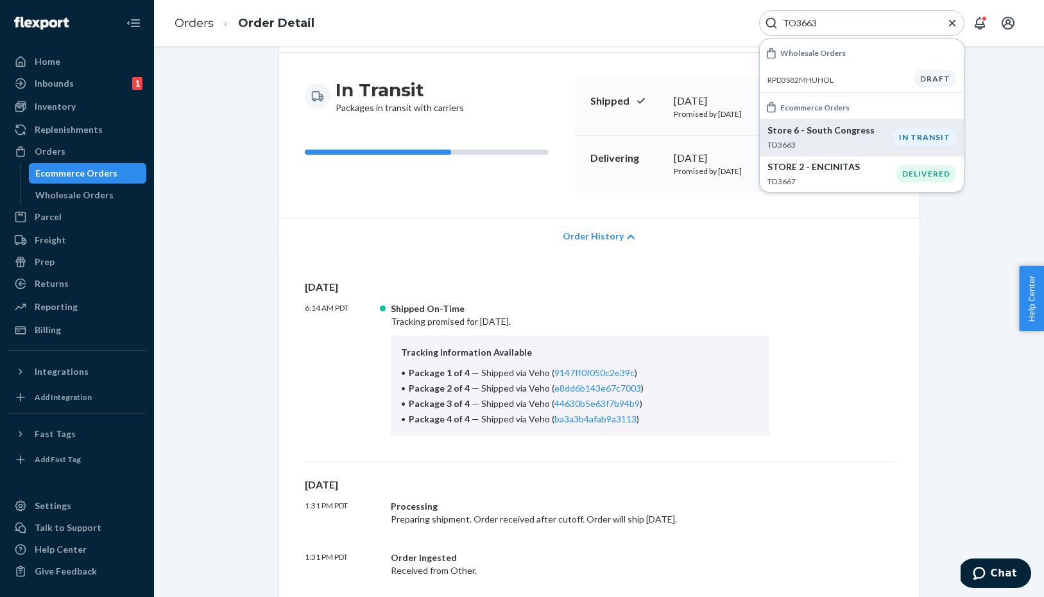
scroll to position [98, 0]
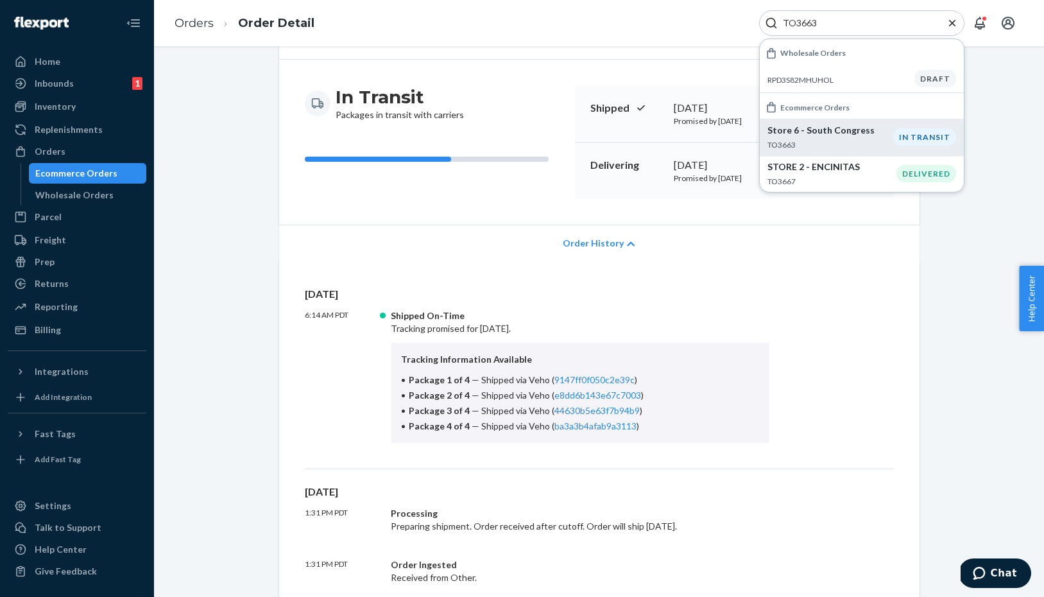
click at [834, 17] on input "TO3663" at bounding box center [857, 23] width 158 height 13
paste input "77"
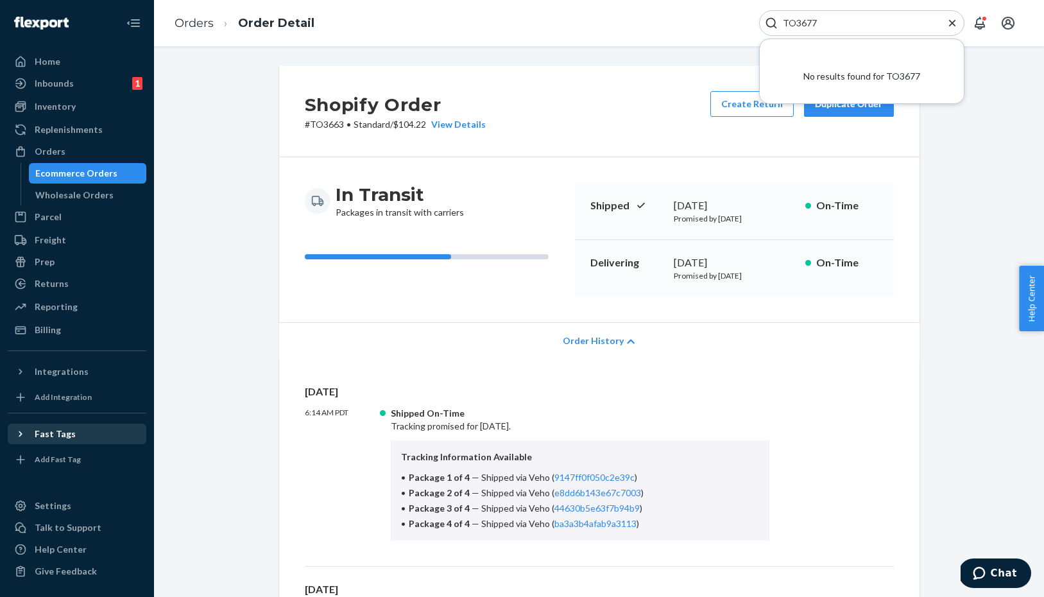
scroll to position [0, 0]
click at [824, 22] on input "TO3677" at bounding box center [857, 23] width 158 height 13
paste input "64"
type input "TO3664"
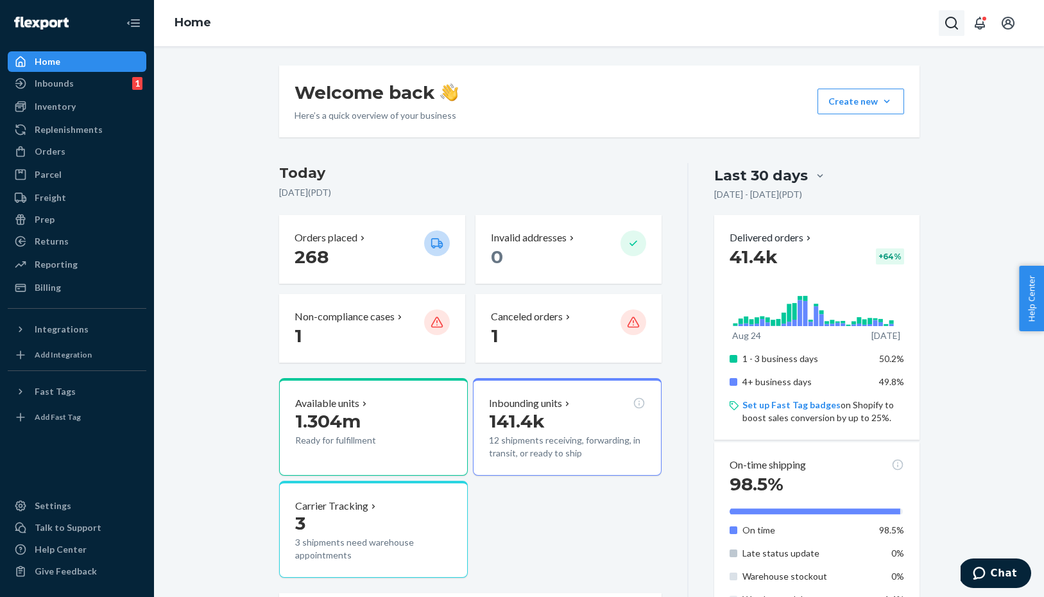
click at [949, 19] on icon "Open Search Box" at bounding box center [951, 22] width 15 height 15
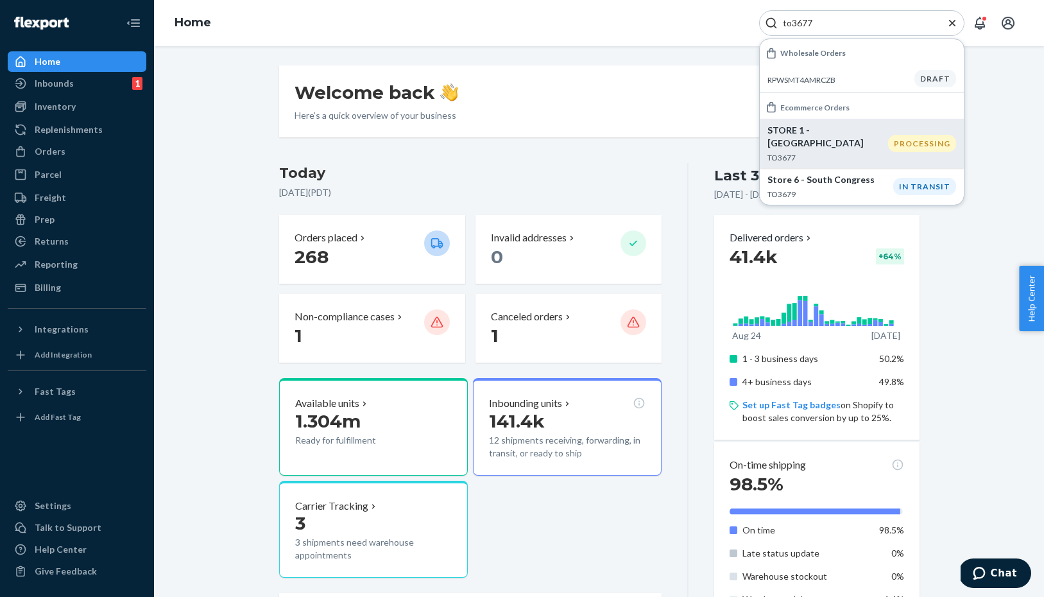
type input "to3677"
click at [858, 137] on div "STORE 1 - [GEOGRAPHIC_DATA] TO3677" at bounding box center [828, 143] width 121 height 39
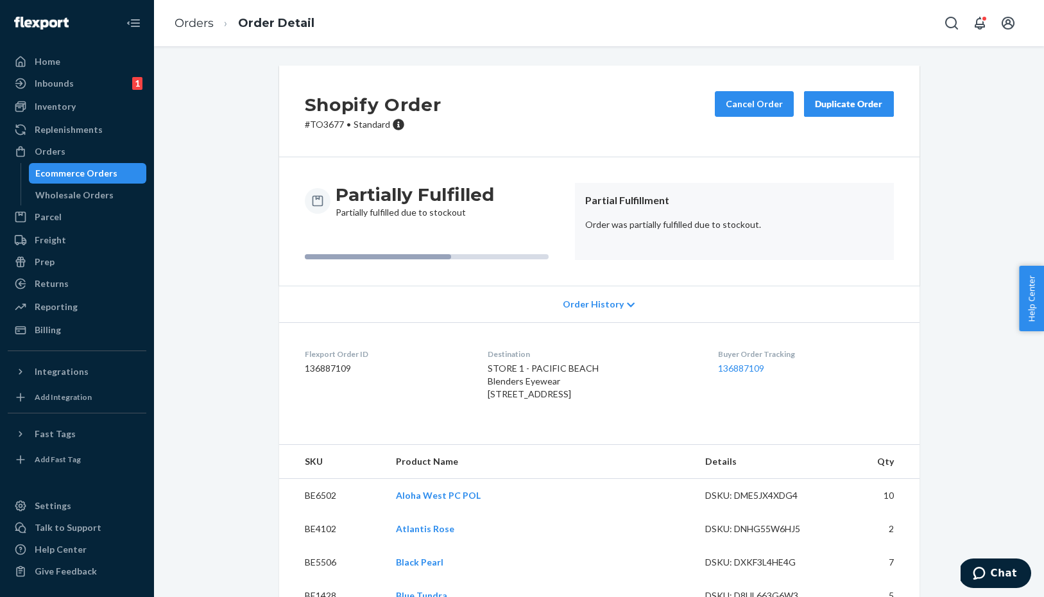
click at [582, 308] on span "Order History" at bounding box center [593, 304] width 61 height 13
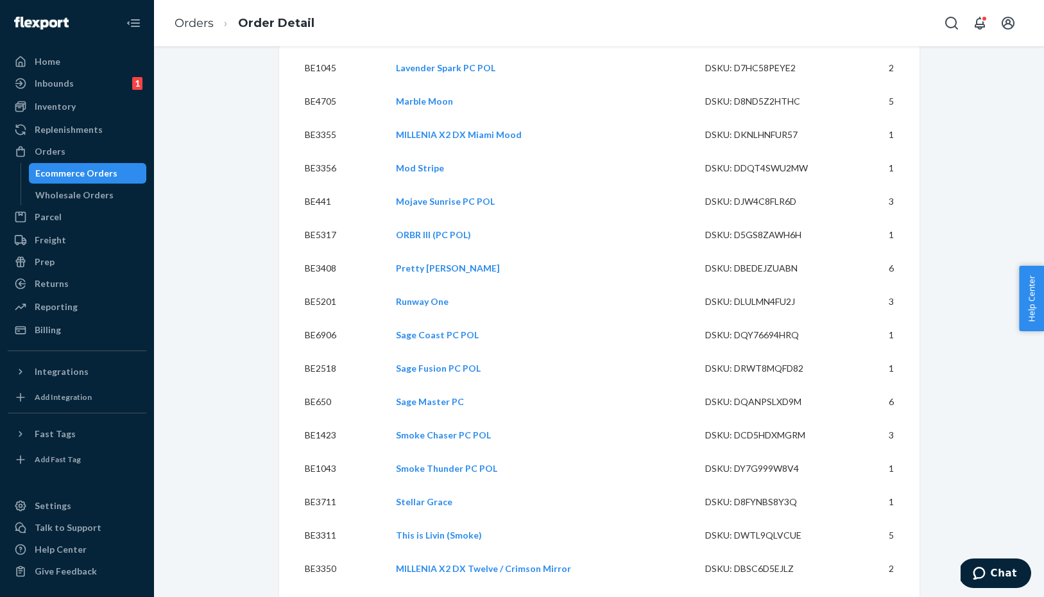
scroll to position [1346, 0]
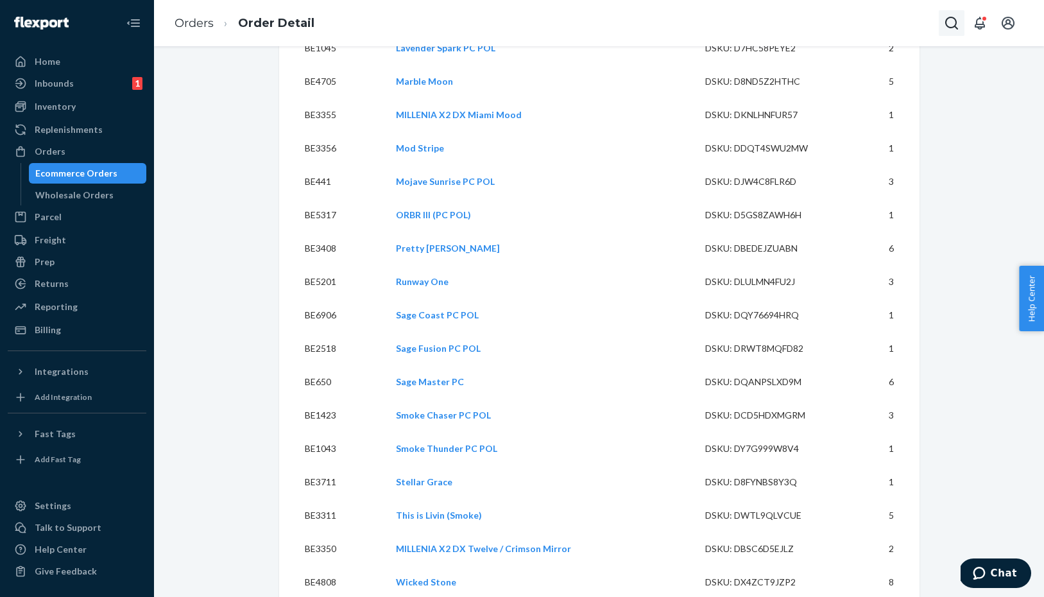
click at [945, 23] on icon "Open Search Box" at bounding box center [951, 22] width 15 height 15
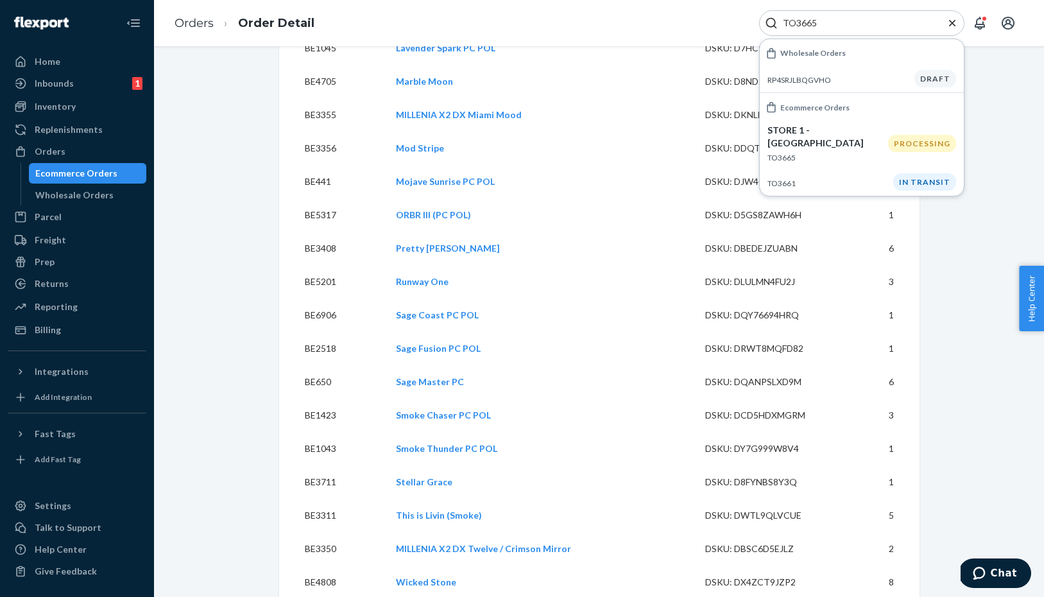
click at [838, 18] on input "TO3665" at bounding box center [857, 23] width 158 height 13
paste input "79"
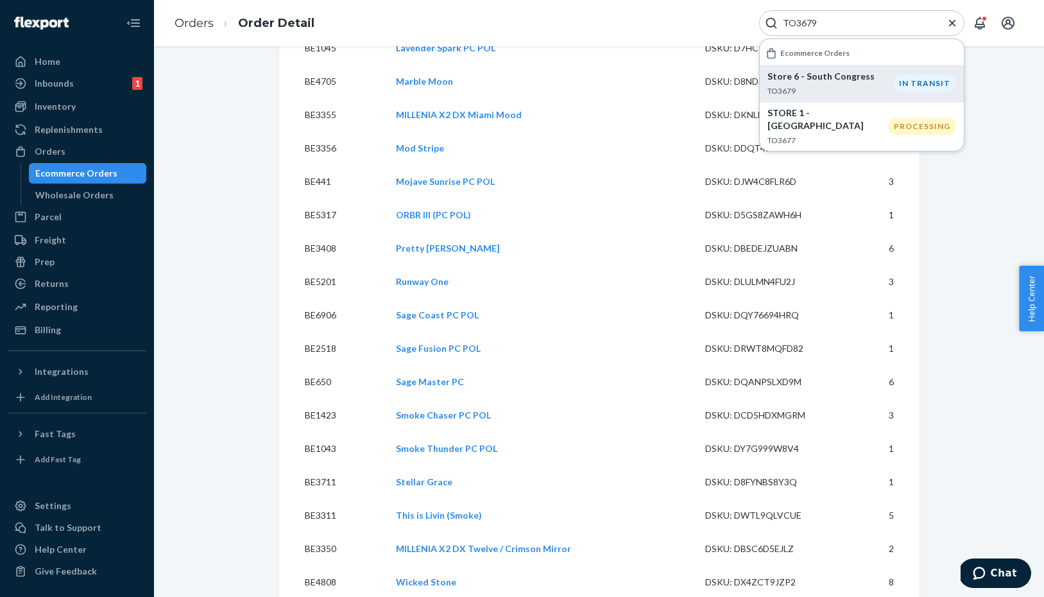
click at [824, 88] on p "TO3679" at bounding box center [831, 90] width 126 height 11
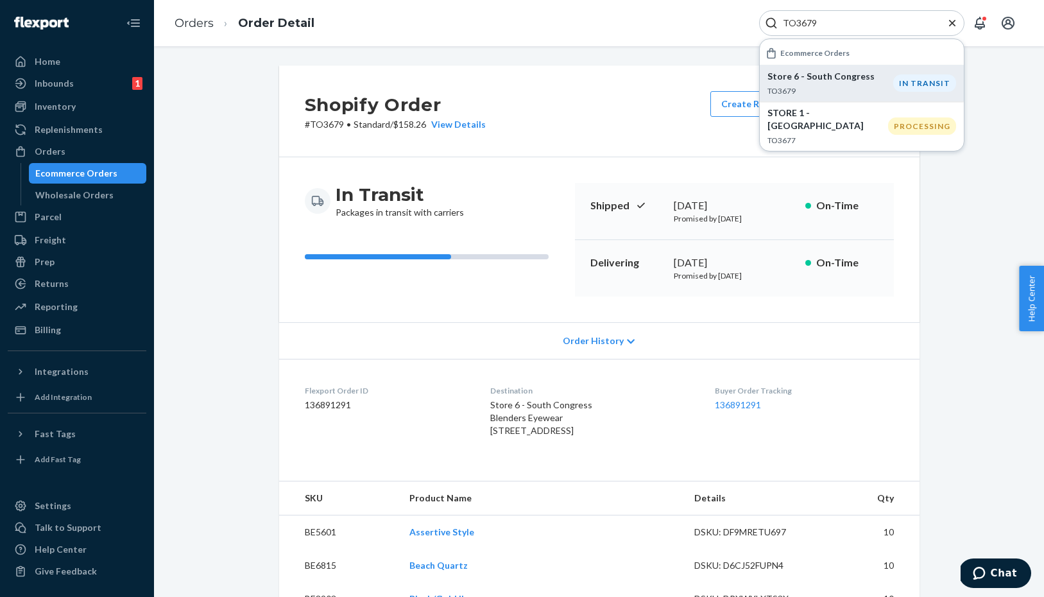
click at [595, 340] on span "Order History" at bounding box center [593, 340] width 61 height 13
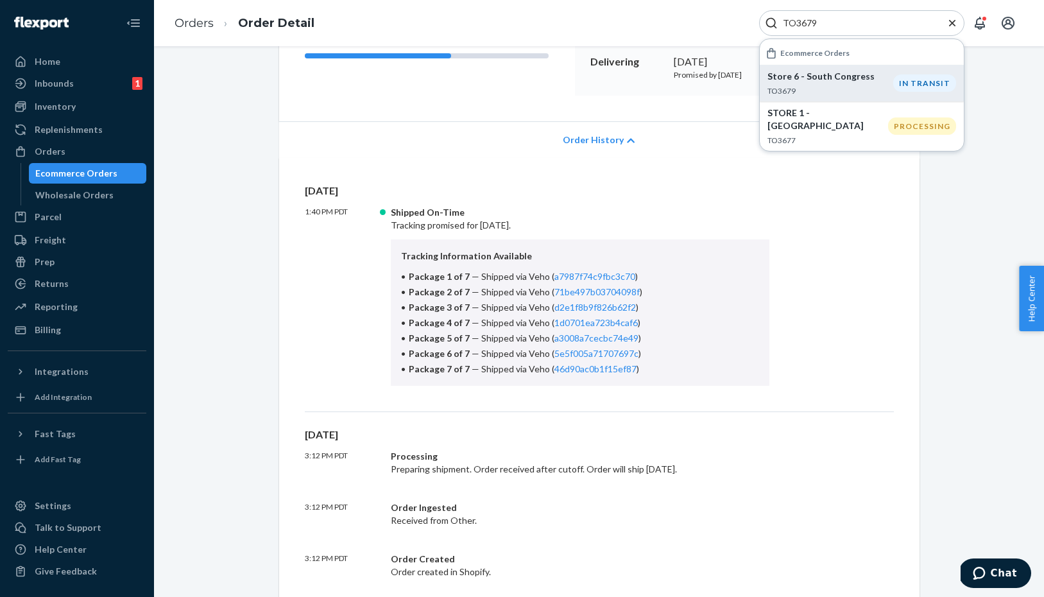
scroll to position [216, 0]
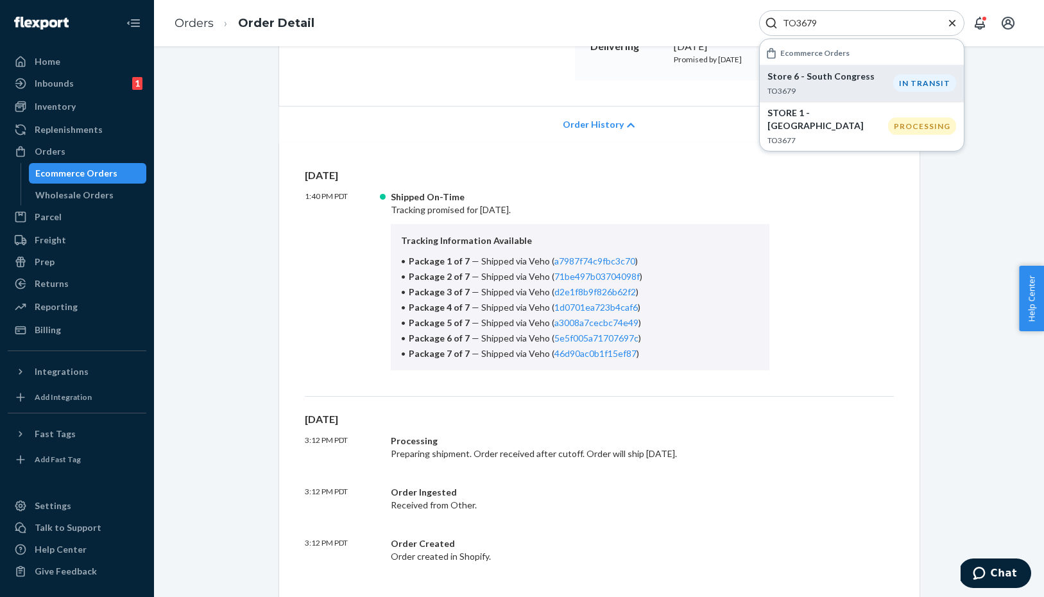
click at [824, 26] on input "TO3679" at bounding box center [857, 23] width 158 height 13
paste input "TO3661"
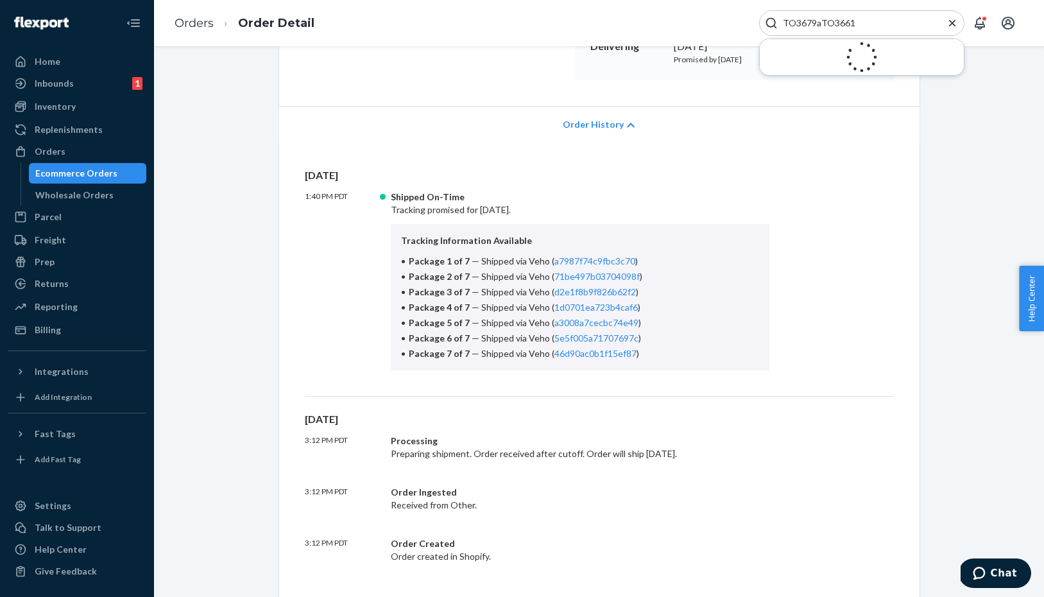
paste input "Search Input"
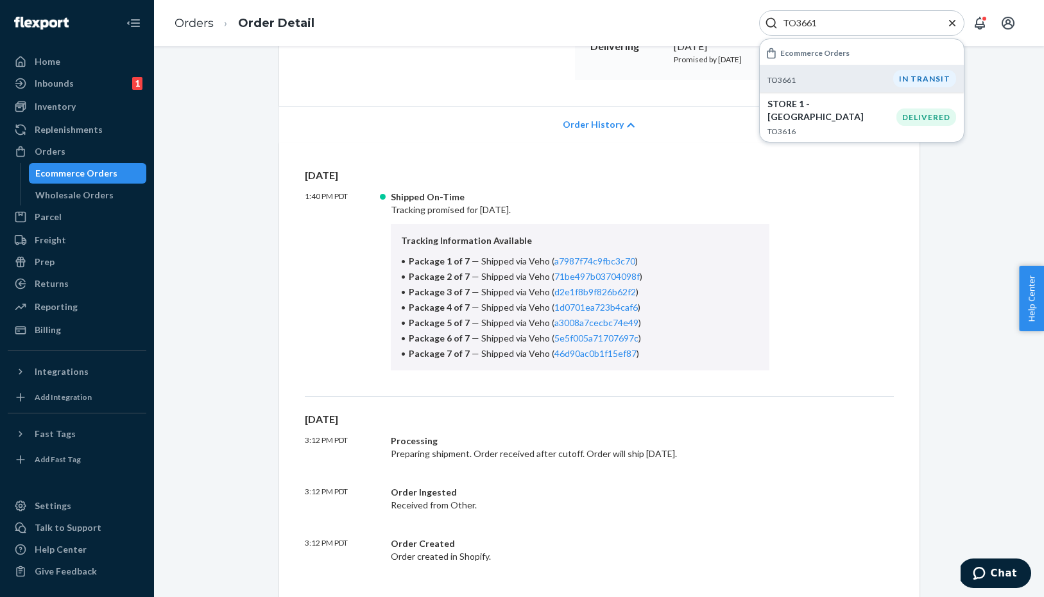
click at [803, 76] on p "TO3661" at bounding box center [831, 79] width 126 height 11
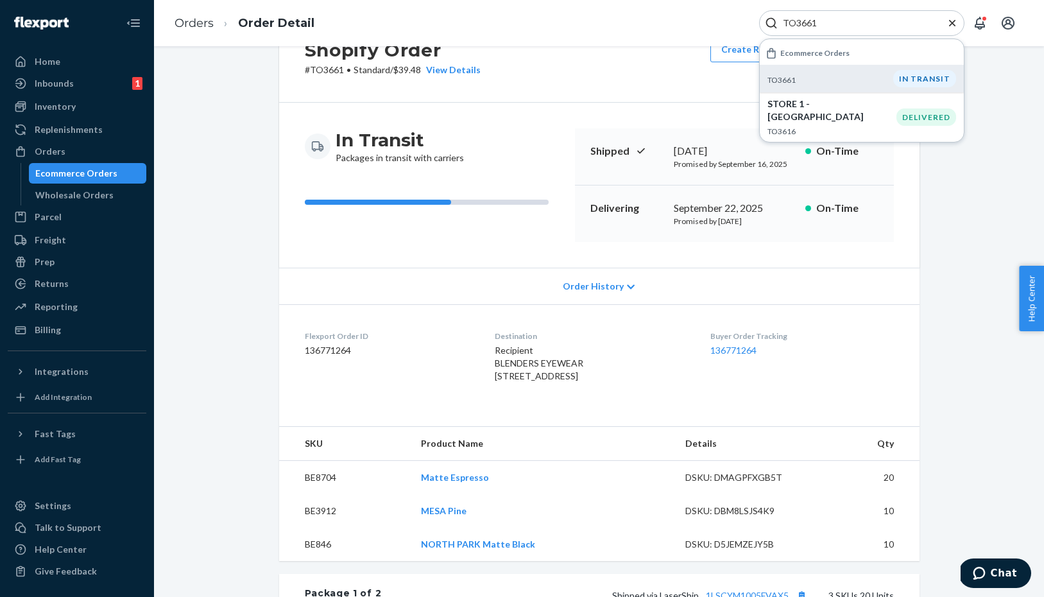
scroll to position [66, 0]
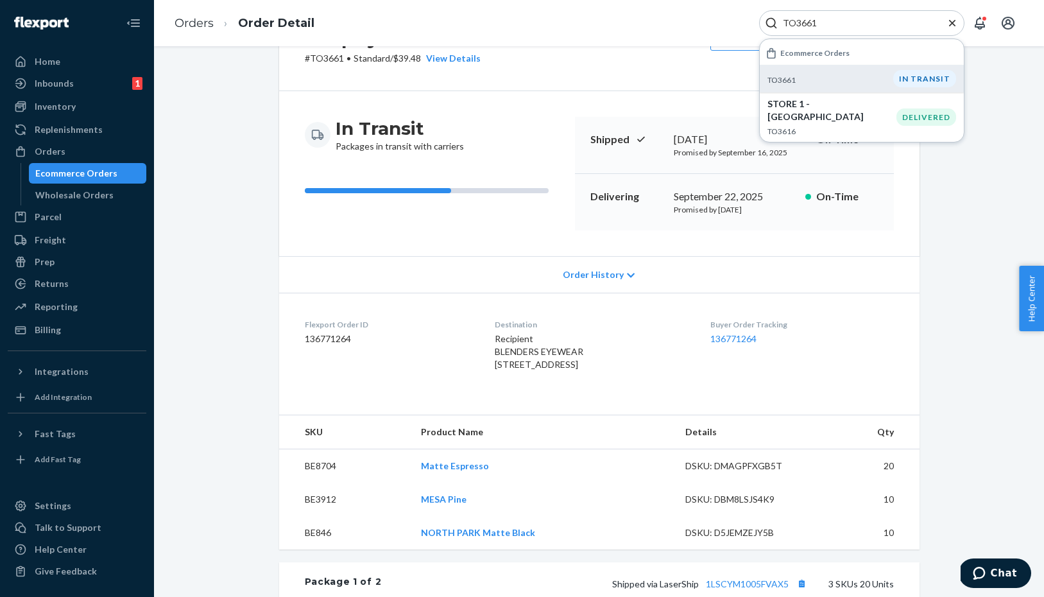
click at [602, 280] on div "Order History" at bounding box center [599, 274] width 641 height 37
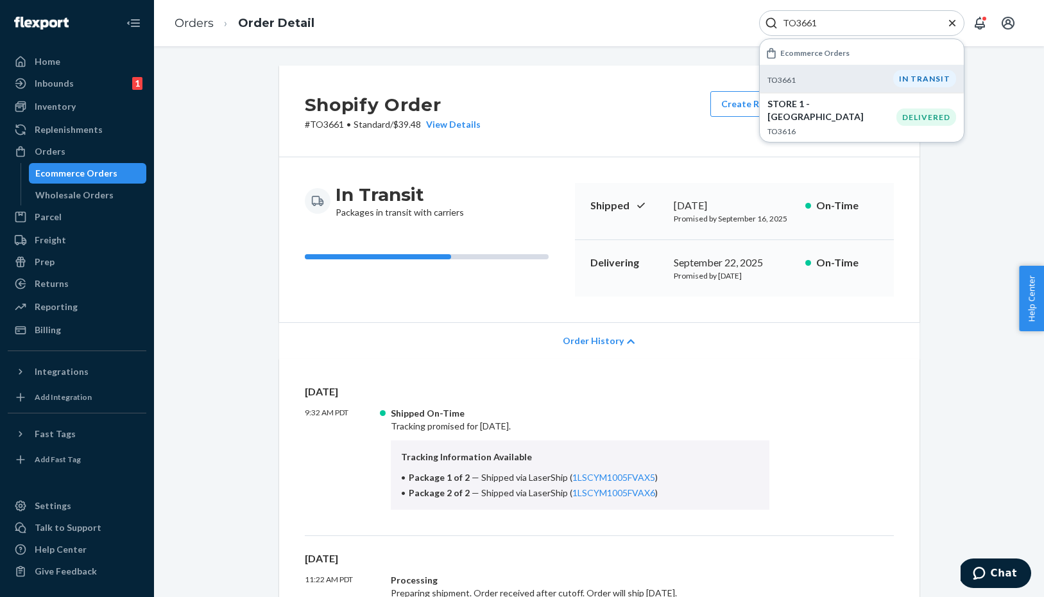
scroll to position [0, 0]
click at [818, 21] on input "TO3661" at bounding box center [857, 23] width 158 height 13
paste input "0"
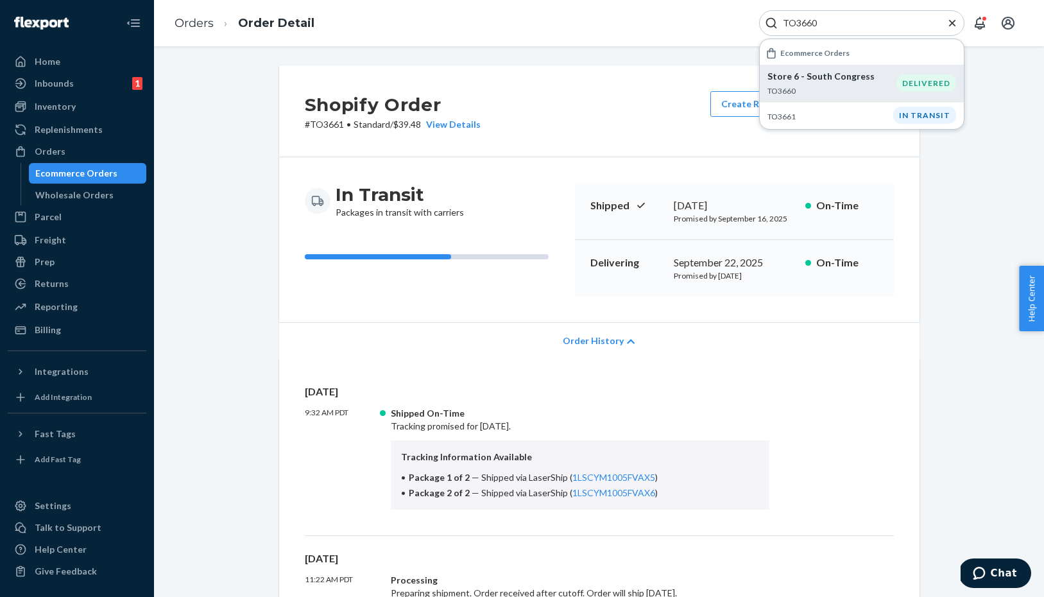
click at [840, 77] on p "Store 6 - South Congress" at bounding box center [832, 76] width 129 height 13
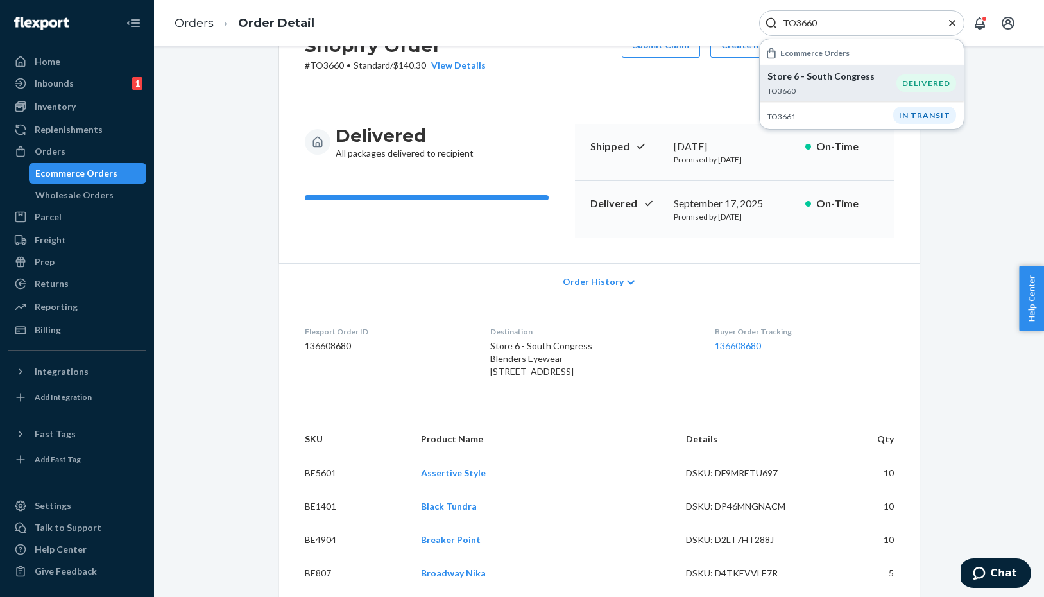
scroll to position [64, 0]
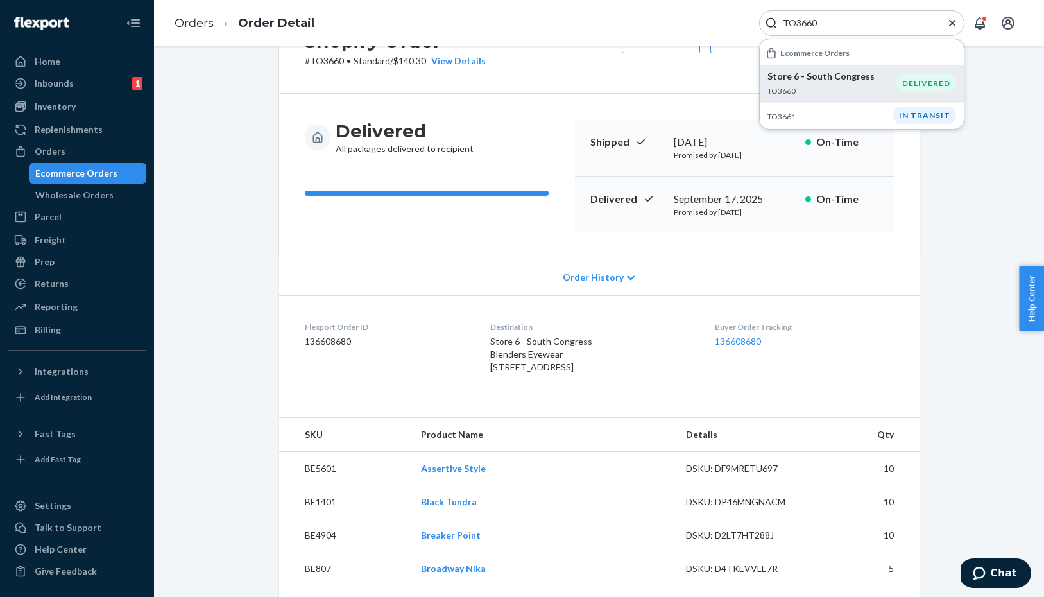
click at [616, 278] on span "Order History" at bounding box center [593, 277] width 61 height 13
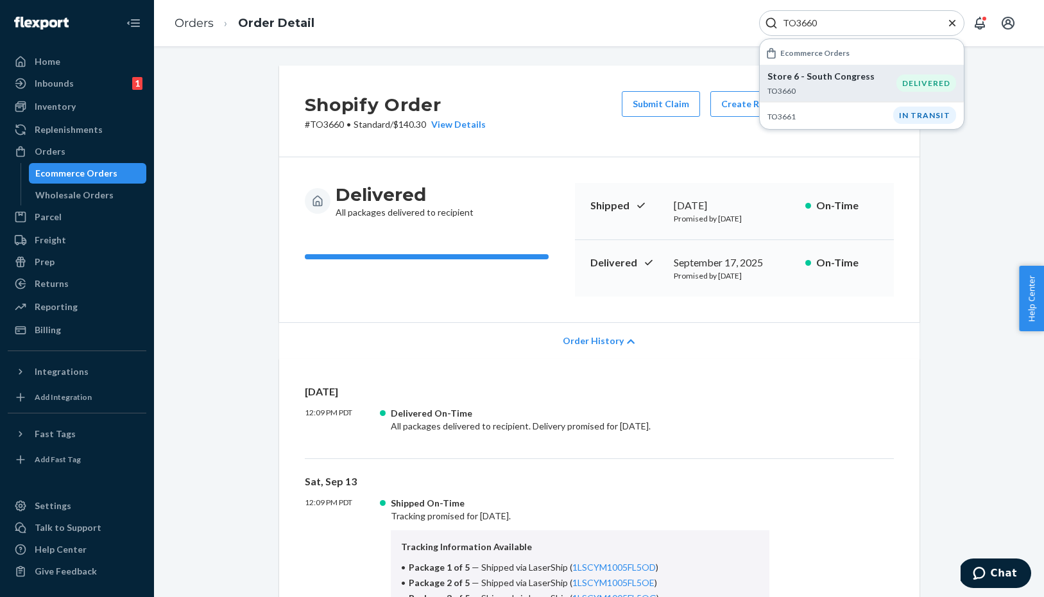
scroll to position [0, 0]
click at [841, 30] on div "TO3660" at bounding box center [861, 23] width 205 height 26
click at [833, 21] on input "TO3660" at bounding box center [857, 23] width 158 height 13
paste input "55"
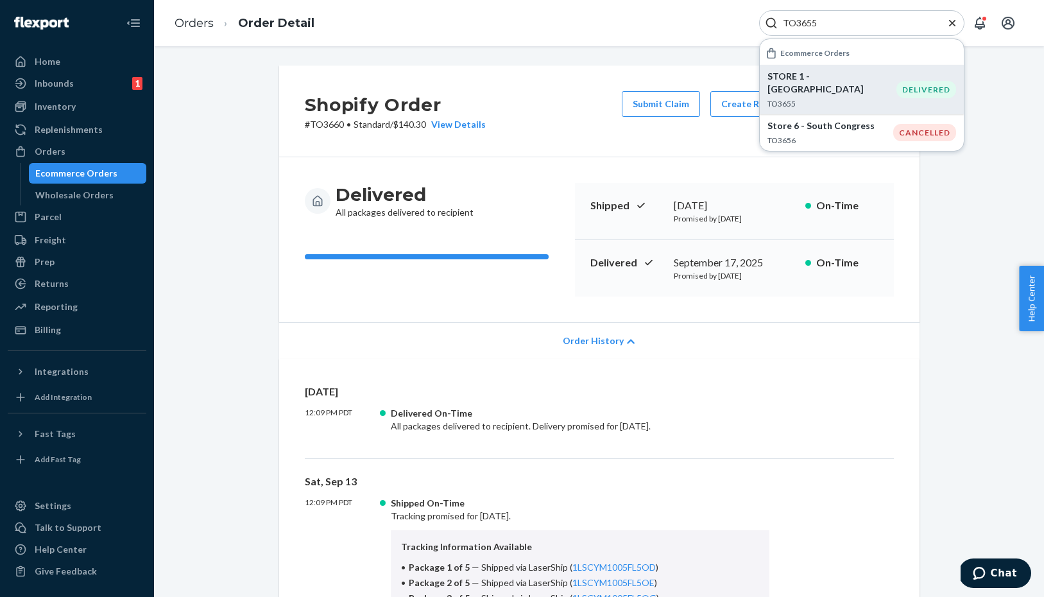
click at [843, 76] on p "STORE 1 - PACIFIC BEACH" at bounding box center [832, 83] width 129 height 26
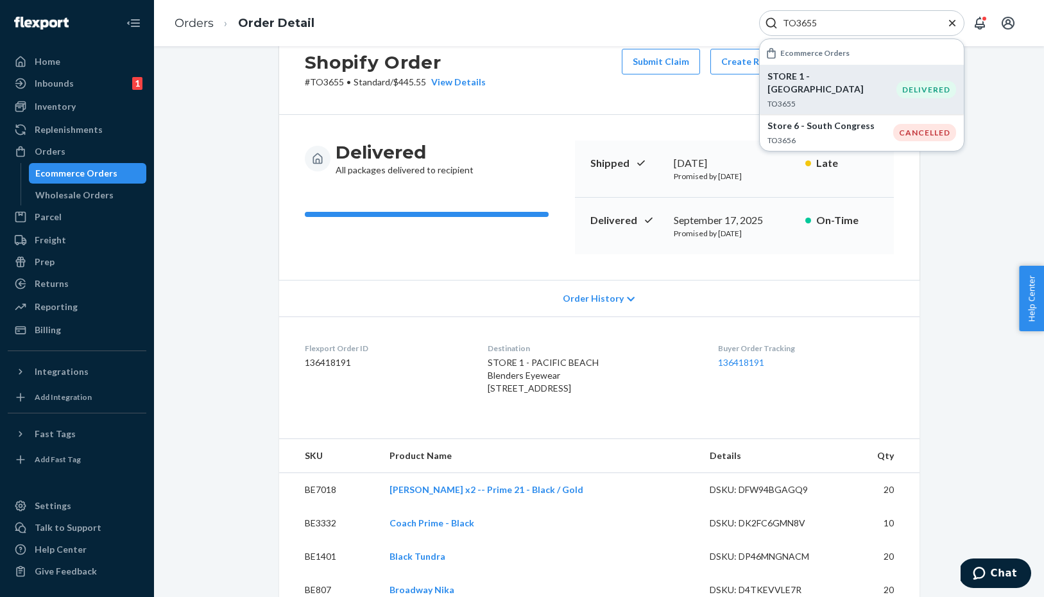
scroll to position [40, 0]
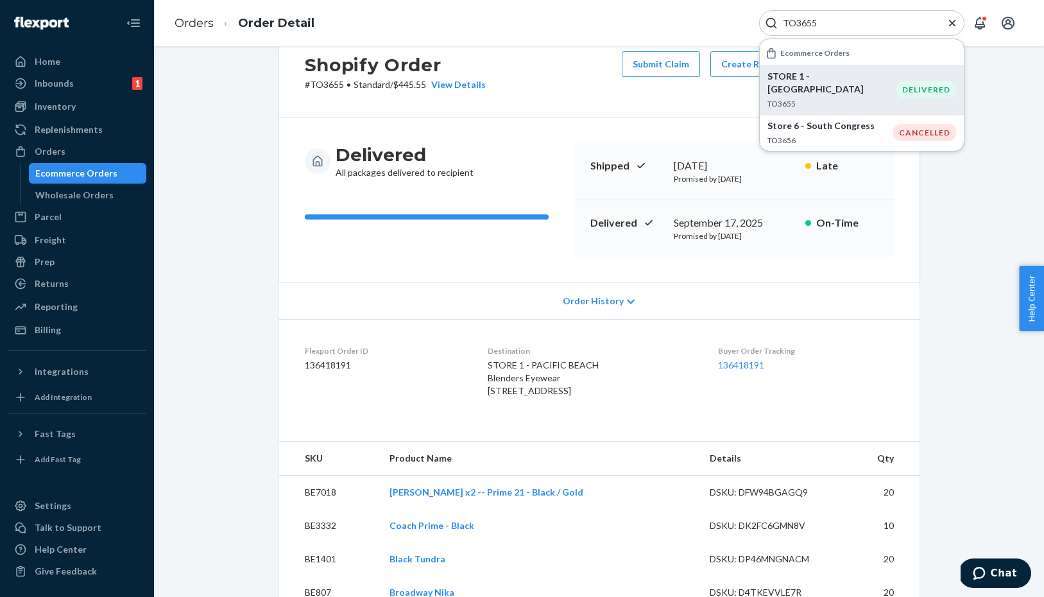
click at [598, 300] on span "Order History" at bounding box center [593, 301] width 61 height 13
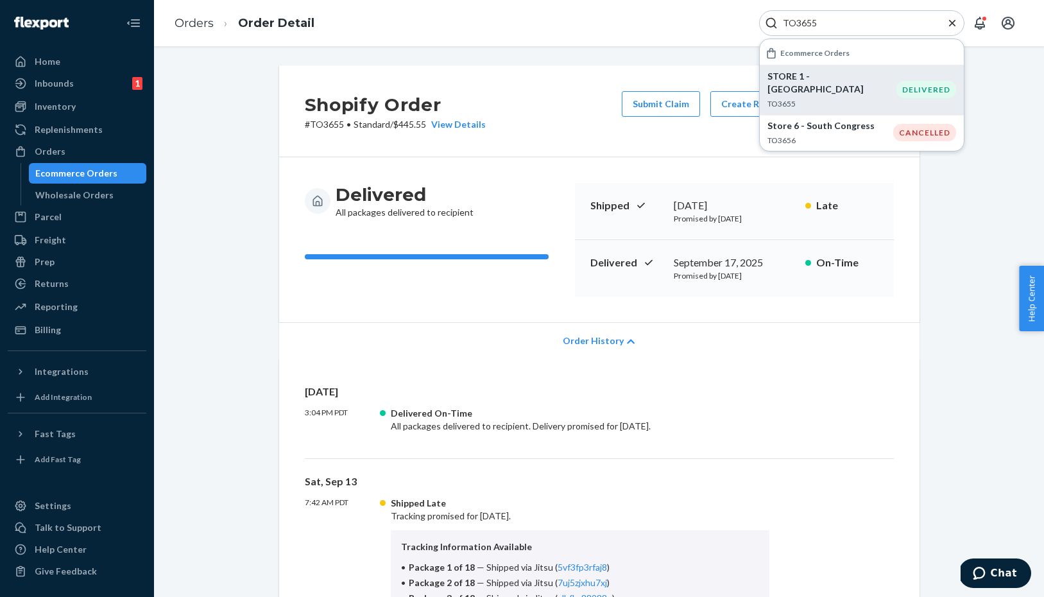
scroll to position [0, 0]
click at [854, 26] on input "TO3655" at bounding box center [857, 23] width 158 height 13
paste input "7"
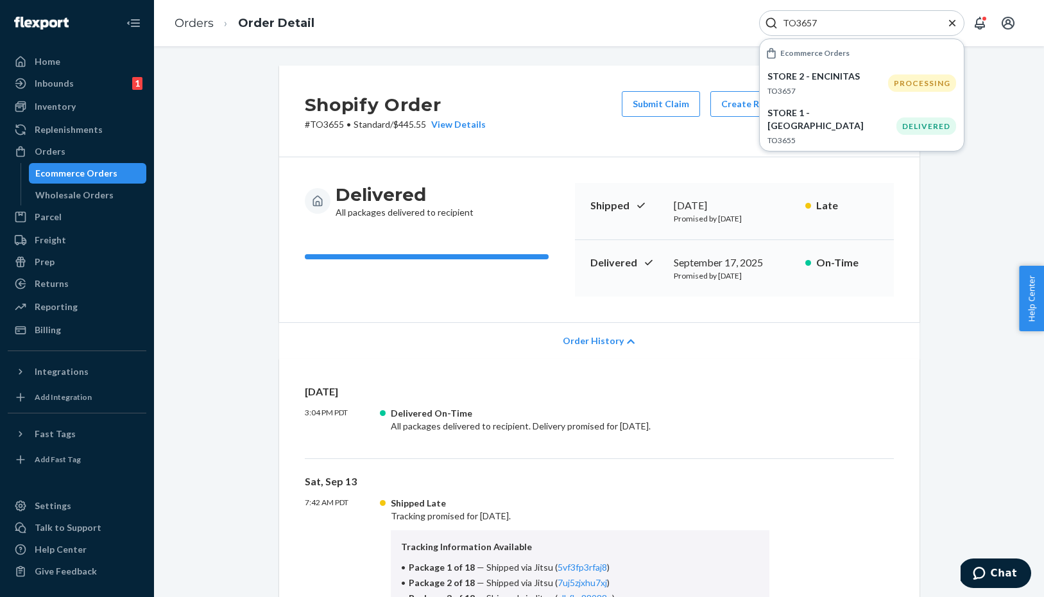
click at [845, 21] on input "TO3657" at bounding box center [857, 23] width 158 height 13
paste input "40"
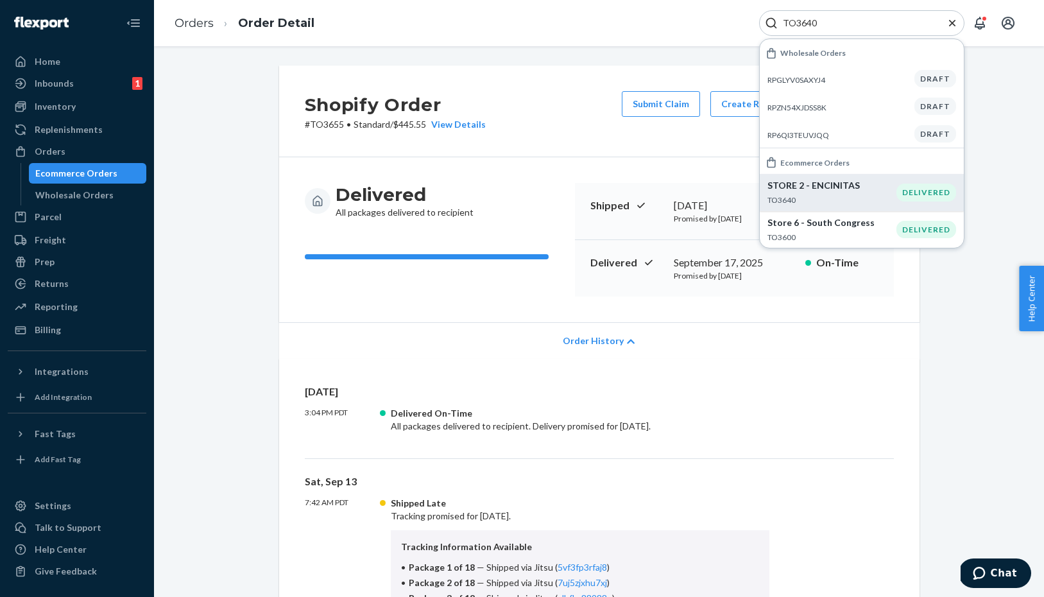
type input "TO3640"
click at [827, 195] on p "TO3640" at bounding box center [832, 200] width 129 height 11
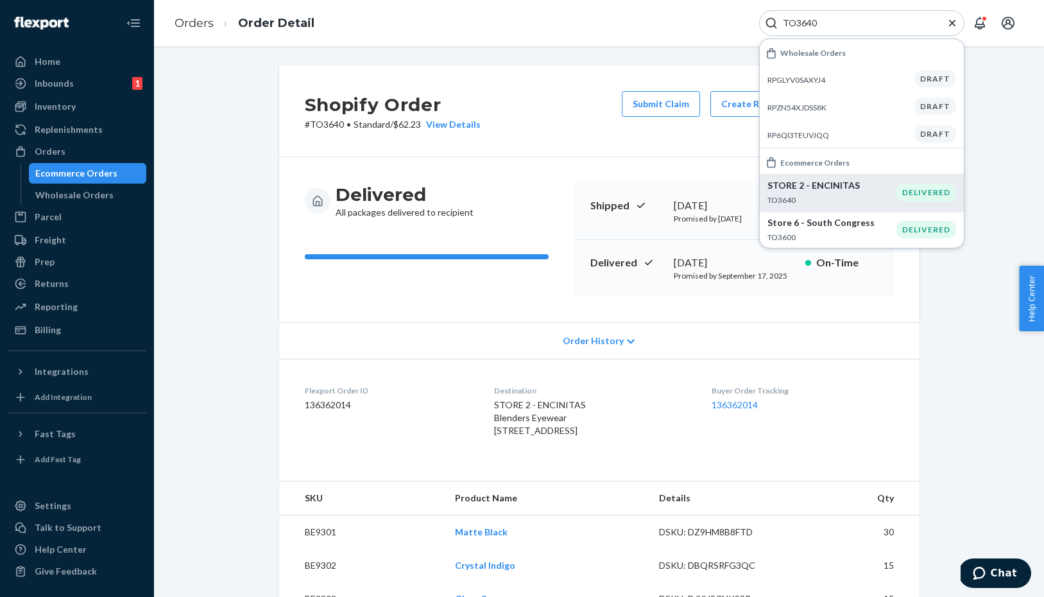
click at [454, 411] on div "Flexport Order ID 136362014" at bounding box center [389, 413] width 169 height 57
click at [619, 334] on span "Order History" at bounding box center [593, 340] width 61 height 13
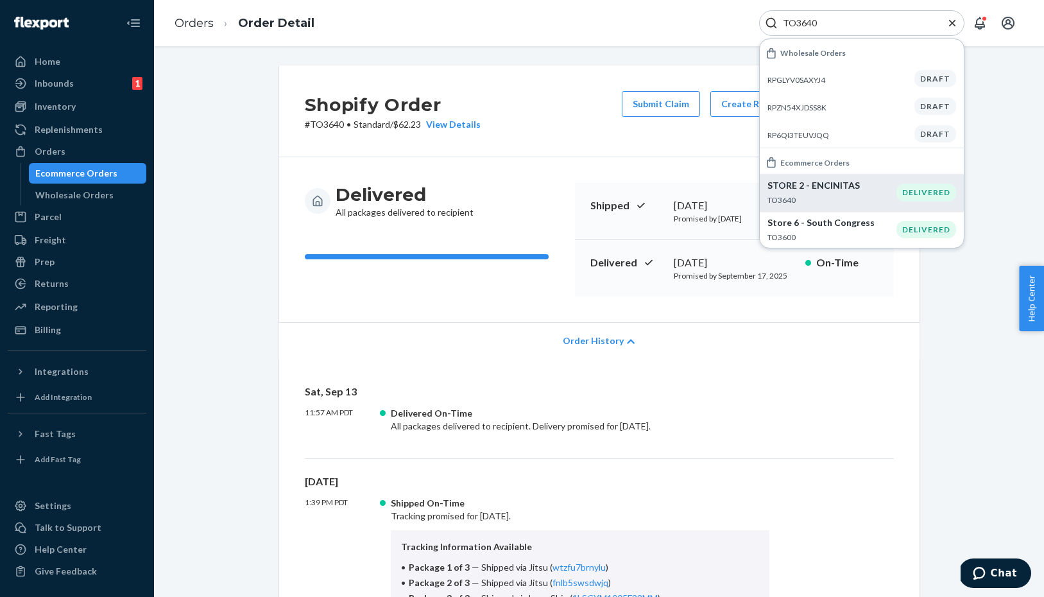
click at [819, 362] on div "Sat, Sep 13 11:57 AM PDT Delivered On-Time All packages delivered to recipient.…" at bounding box center [599, 590] width 641 height 462
click at [918, 343] on div "Order History" at bounding box center [599, 340] width 641 height 37
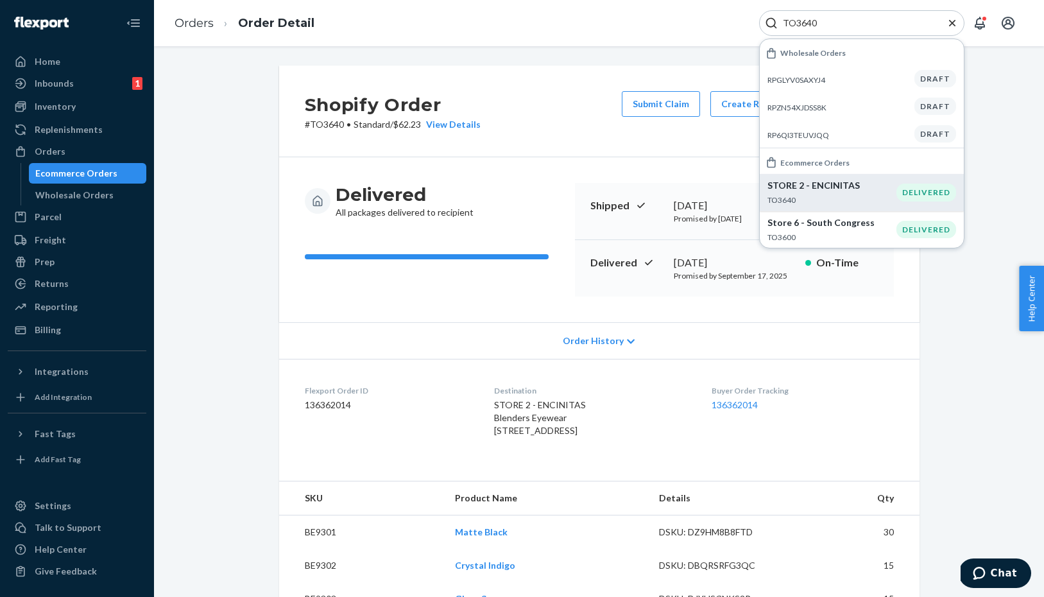
click at [956, 28] on icon "Close Search" at bounding box center [952, 23] width 13 height 13
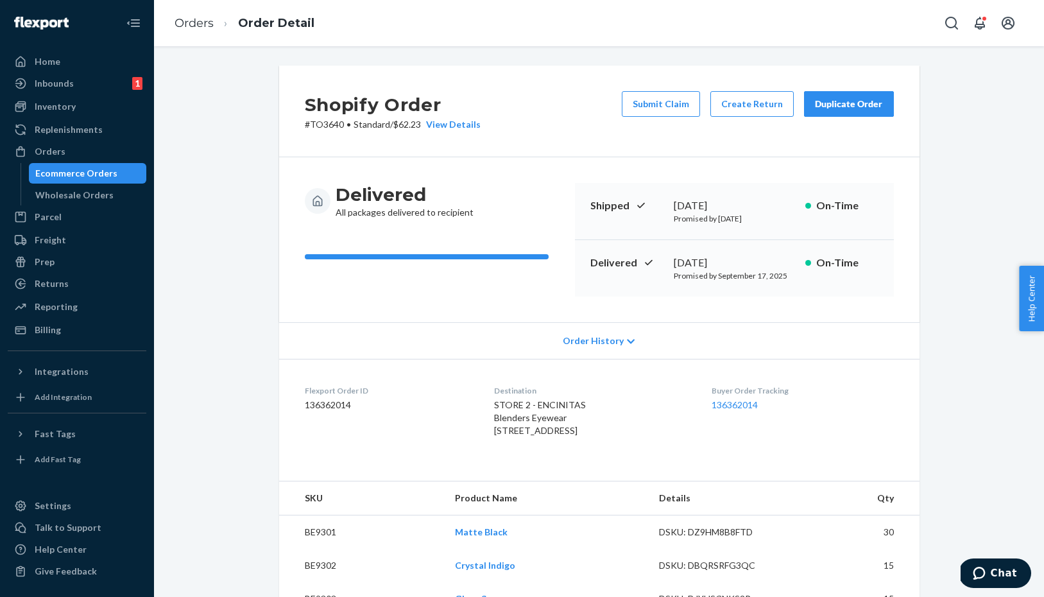
click at [953, 31] on button "Open Search Box" at bounding box center [952, 23] width 26 height 26
type input "TO3657"
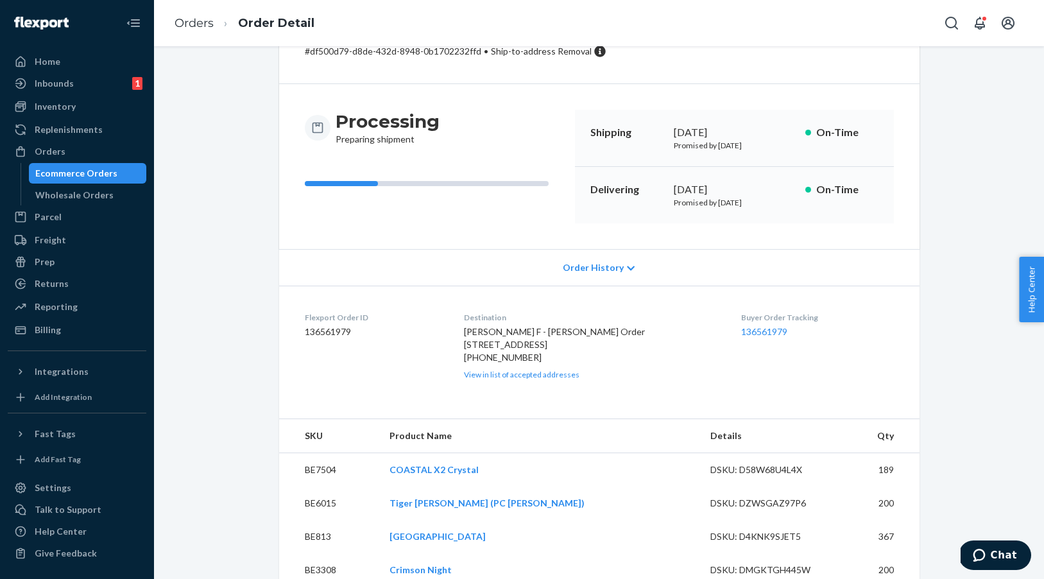
scroll to position [73, 0]
click at [589, 268] on span "Order History" at bounding box center [593, 268] width 61 height 13
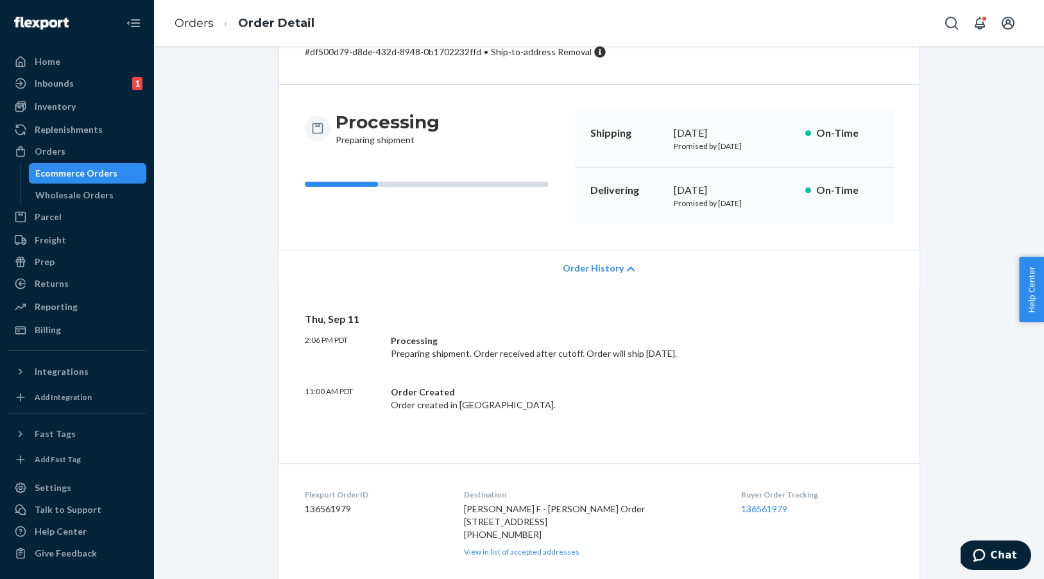
click at [612, 268] on span "Order History" at bounding box center [593, 268] width 61 height 13
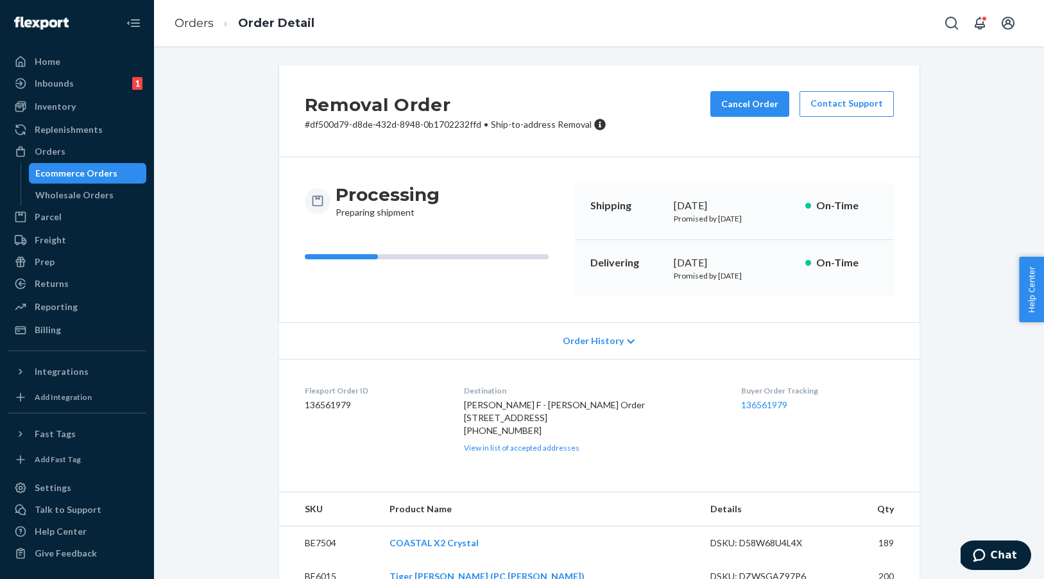
scroll to position [0, 0]
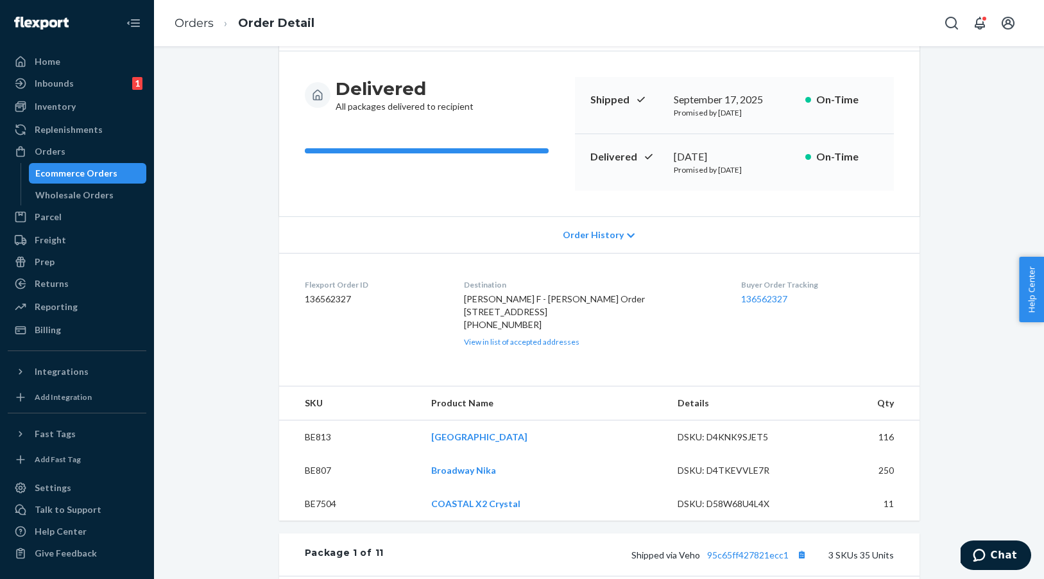
scroll to position [110, 0]
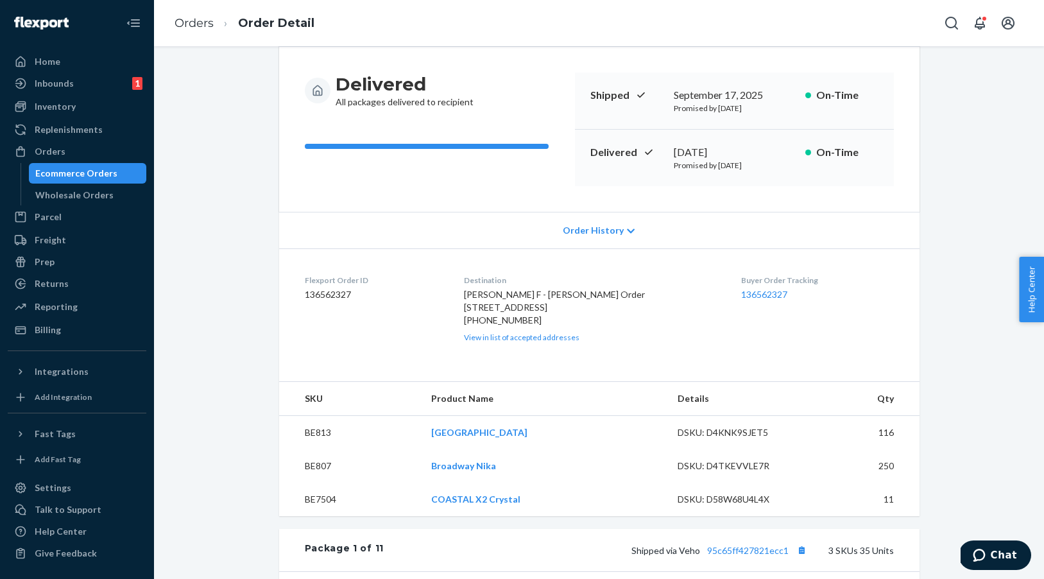
click at [602, 234] on span "Order History" at bounding box center [593, 230] width 61 height 13
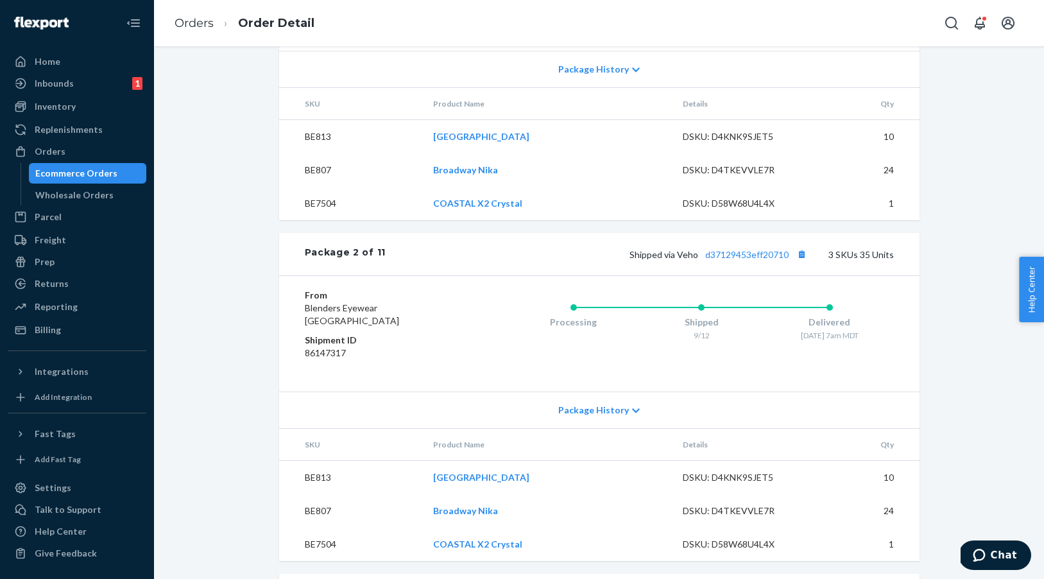
scroll to position [1472, 0]
click at [327, 3] on div "Orders Order Detail" at bounding box center [599, 23] width 890 height 46
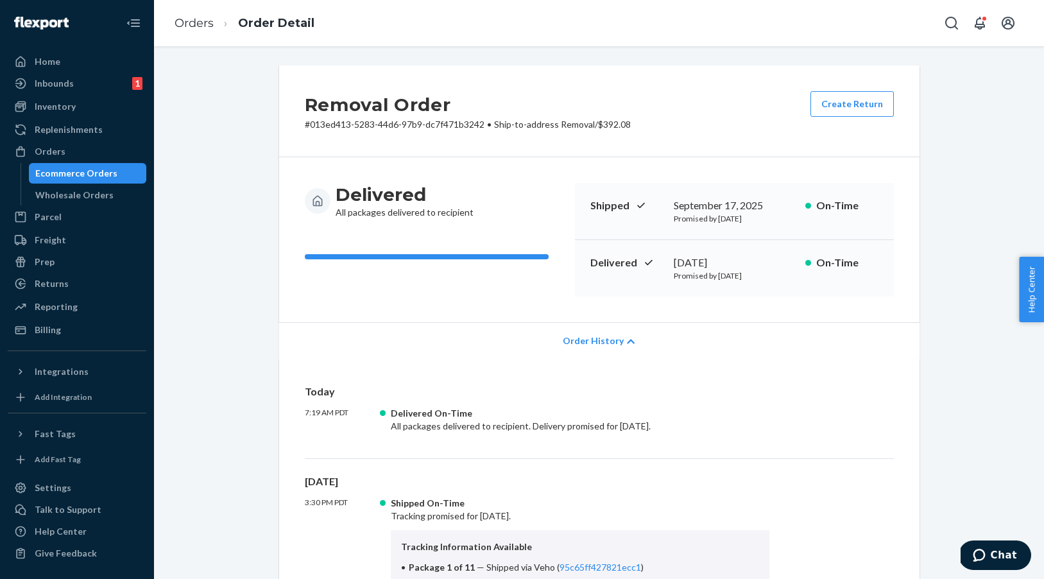
scroll to position [0, 0]
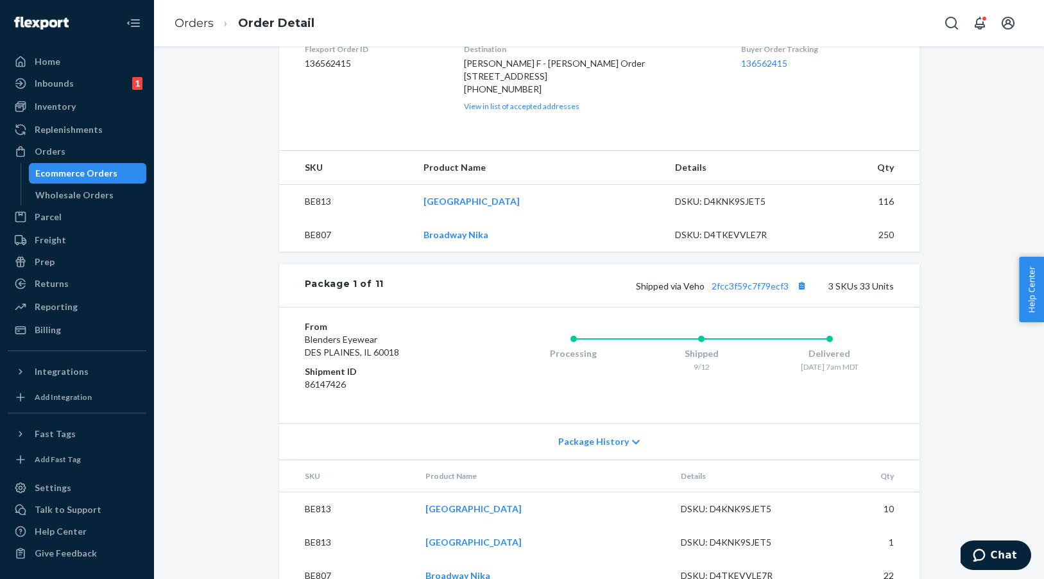
scroll to position [340, 0]
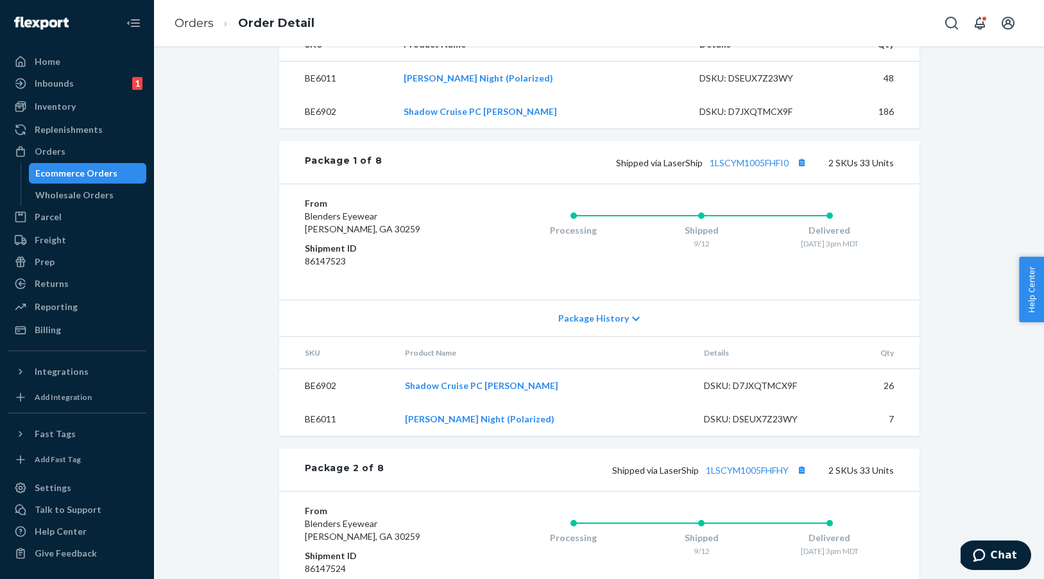
scroll to position [434, 0]
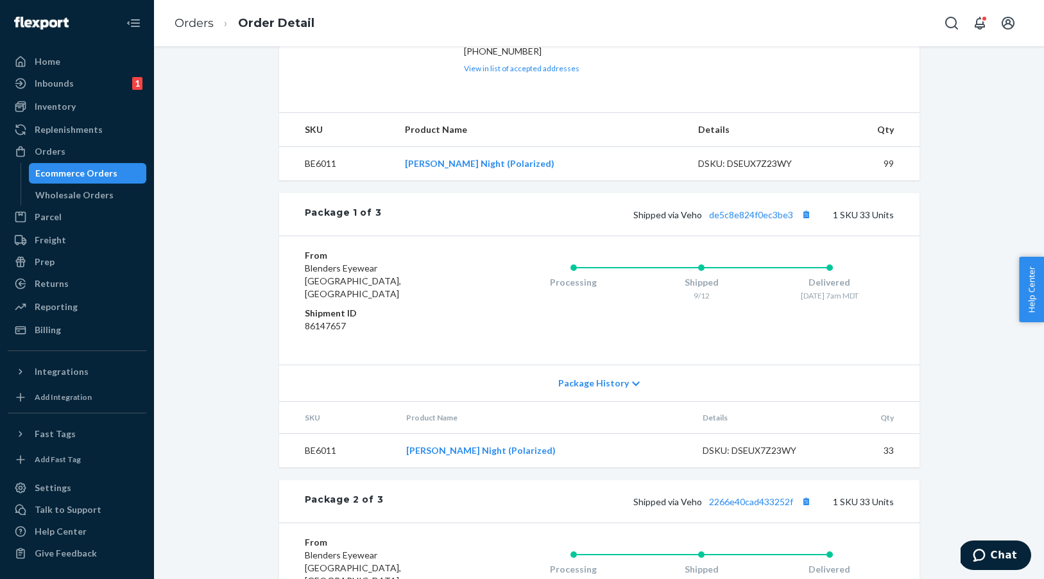
scroll to position [390, 0]
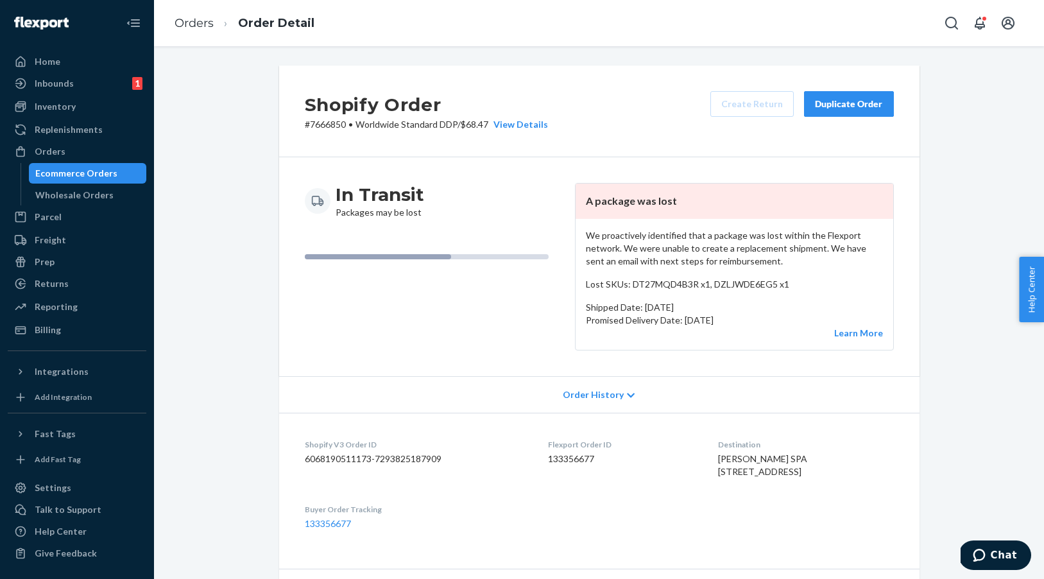
click at [331, 124] on p "# 7666850 • Worldwide Standard DDP / $68.47 View Details" at bounding box center [426, 124] width 243 height 13
copy p "7666850"
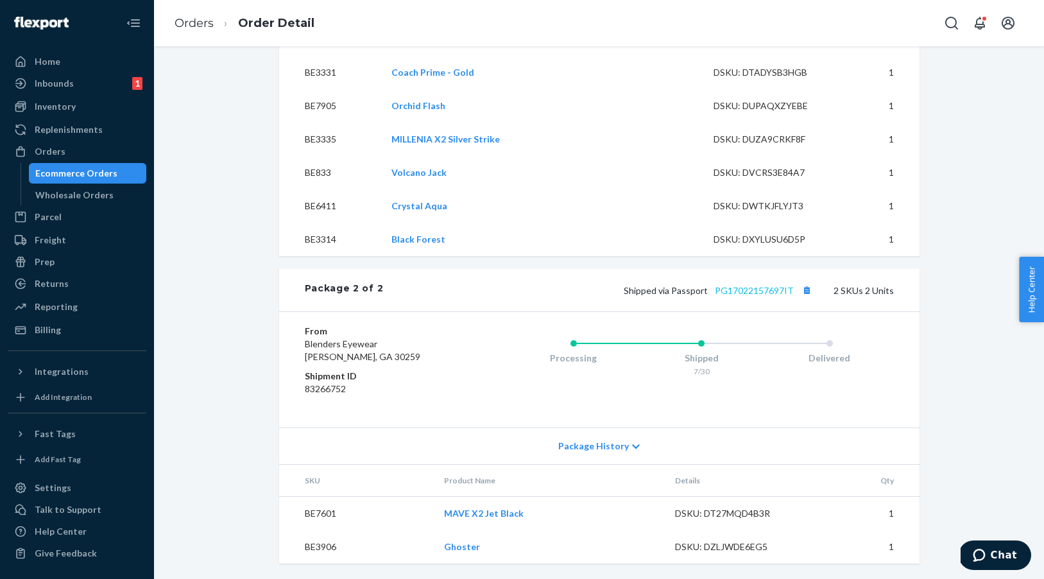
click at [724, 289] on link "PG17022157697IT" at bounding box center [754, 290] width 79 height 11
click at [589, 449] on span "Package History" at bounding box center [594, 446] width 71 height 13
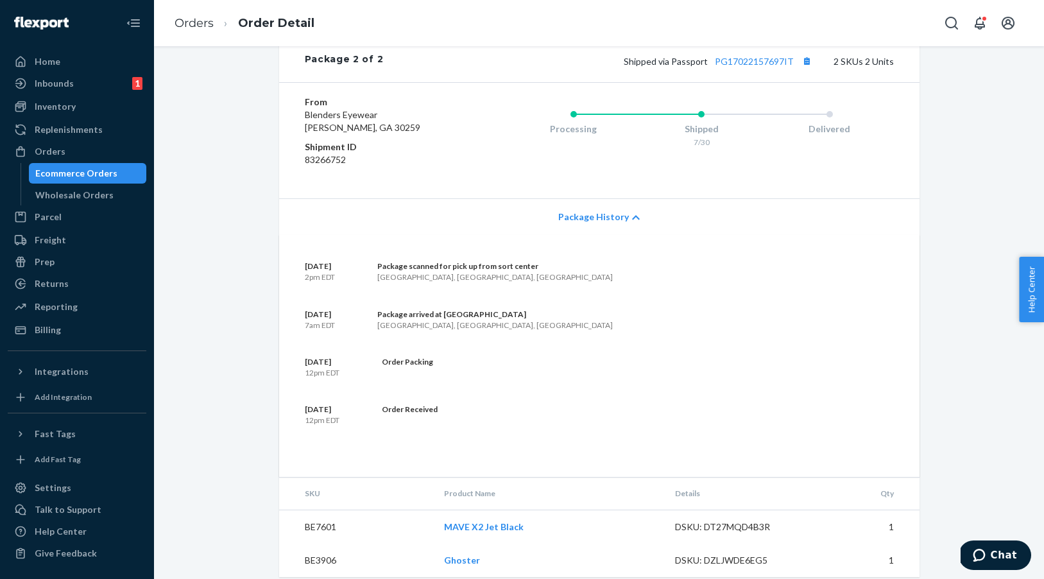
scroll to position [2618, 0]
